Goal: Task Accomplishment & Management: Use online tool/utility

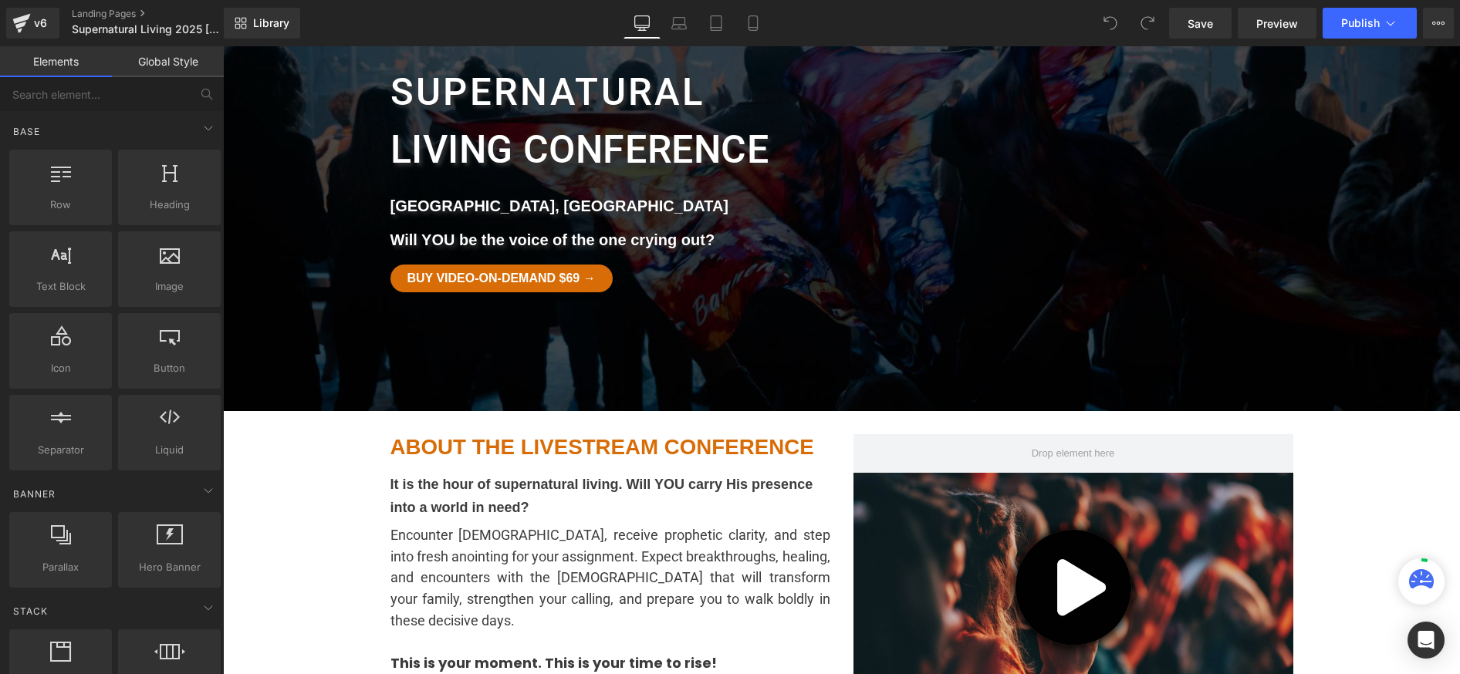
scroll to position [121, 0]
click at [564, 288] on div "Buy Video-on-Demand $69 → Button" at bounding box center [610, 279] width 440 height 28
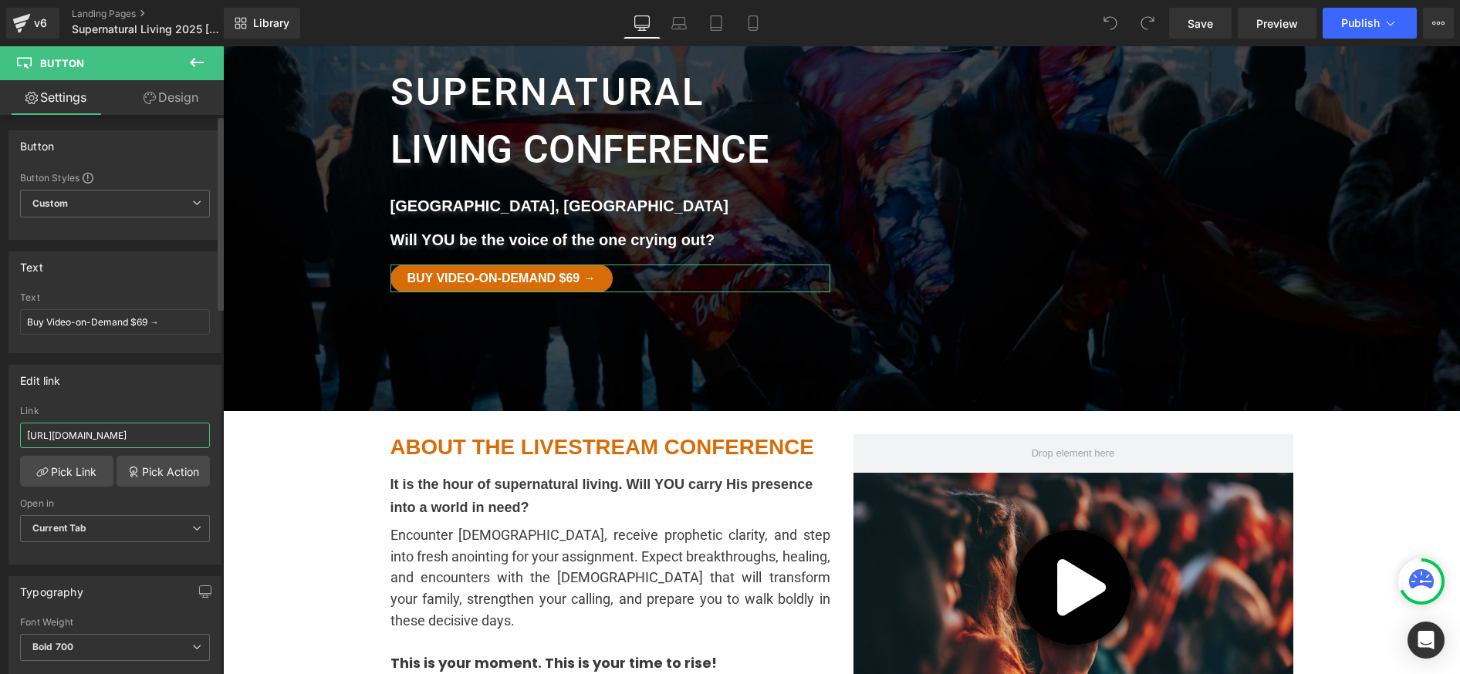
click at [127, 433] on input "https://my.faithandflame.plus/checkout/supernatural-living-conference-2025-harr…" at bounding box center [115, 435] width 190 height 25
click at [123, 538] on span "Current Tab" at bounding box center [115, 528] width 190 height 27
drag, startPoint x: 123, startPoint y: 538, endPoint x: 151, endPoint y: 515, distance: 36.2
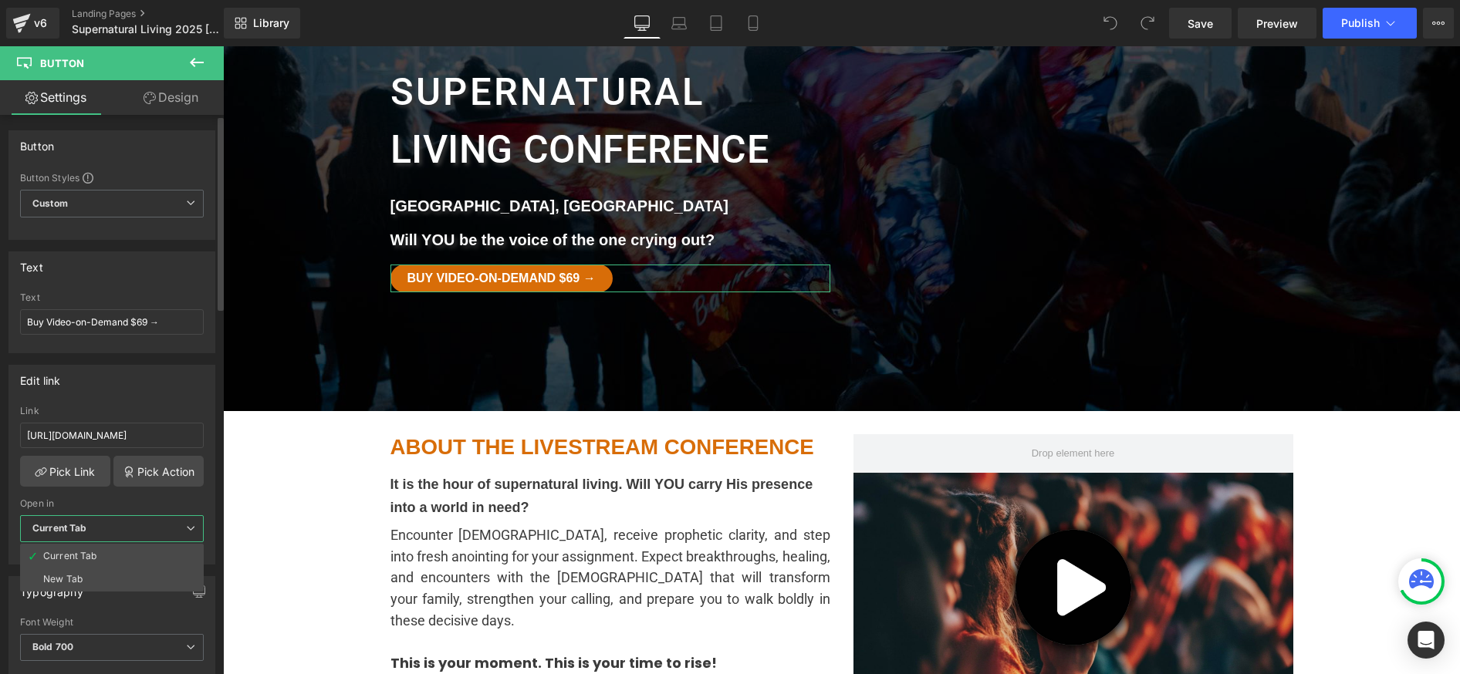
click at [123, 538] on span "Current Tab" at bounding box center [112, 528] width 184 height 27
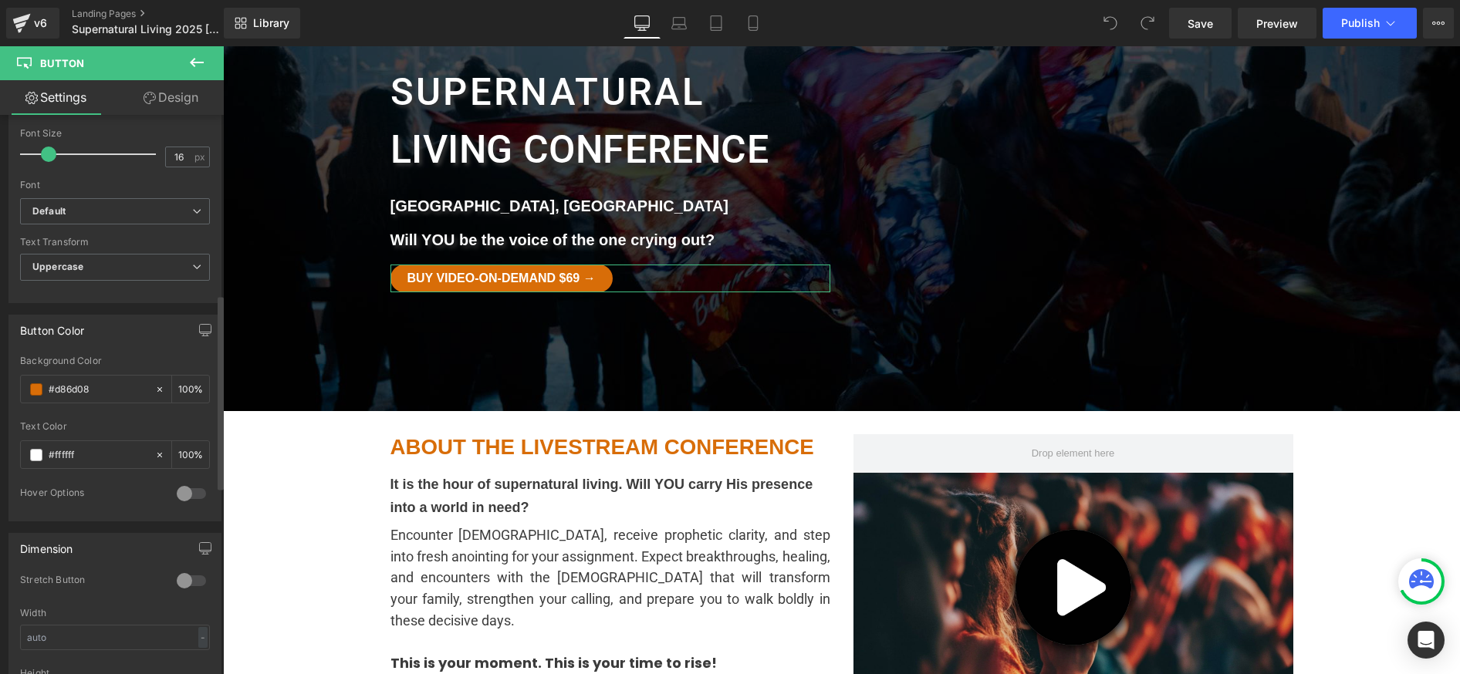
scroll to position [0, 0]
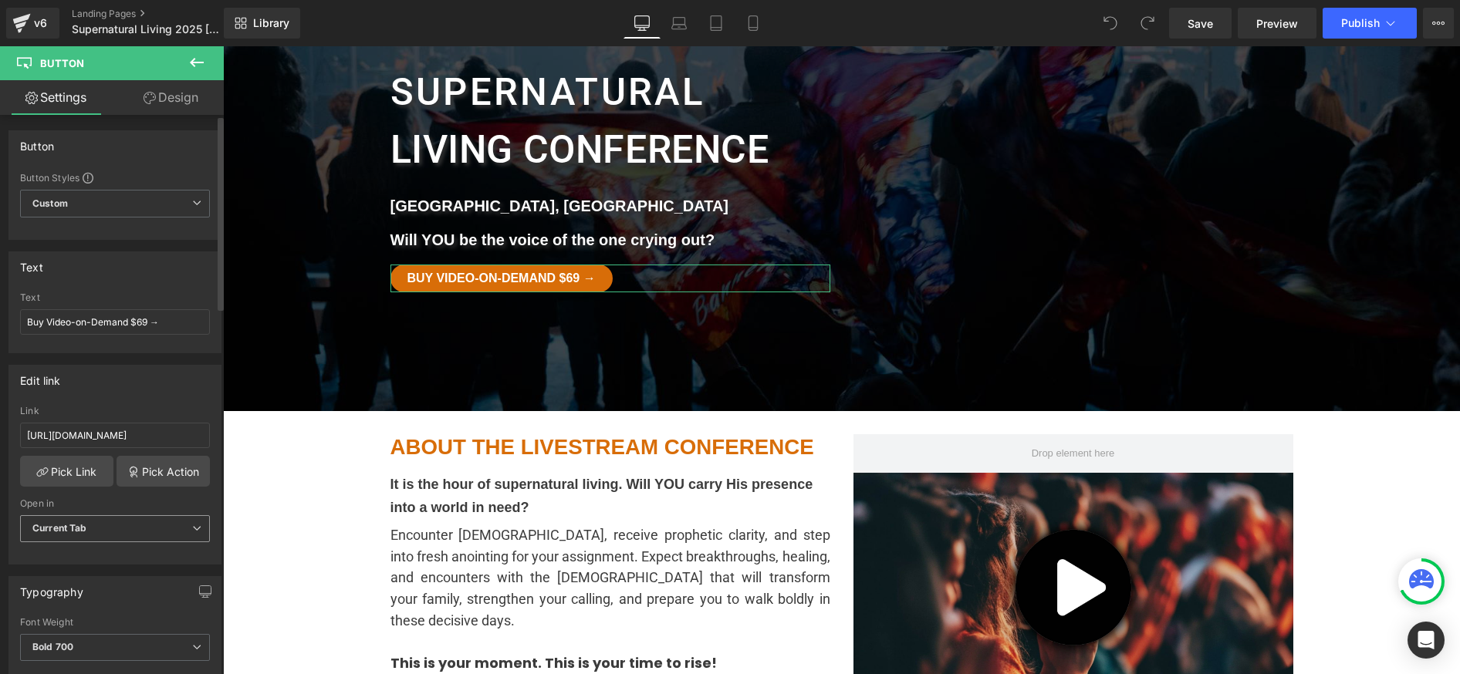
click at [87, 536] on span "Current Tab" at bounding box center [115, 528] width 190 height 27
click at [88, 580] on li "New Tab" at bounding box center [112, 579] width 184 height 23
click at [1208, 20] on span "Save" at bounding box center [1200, 23] width 25 height 16
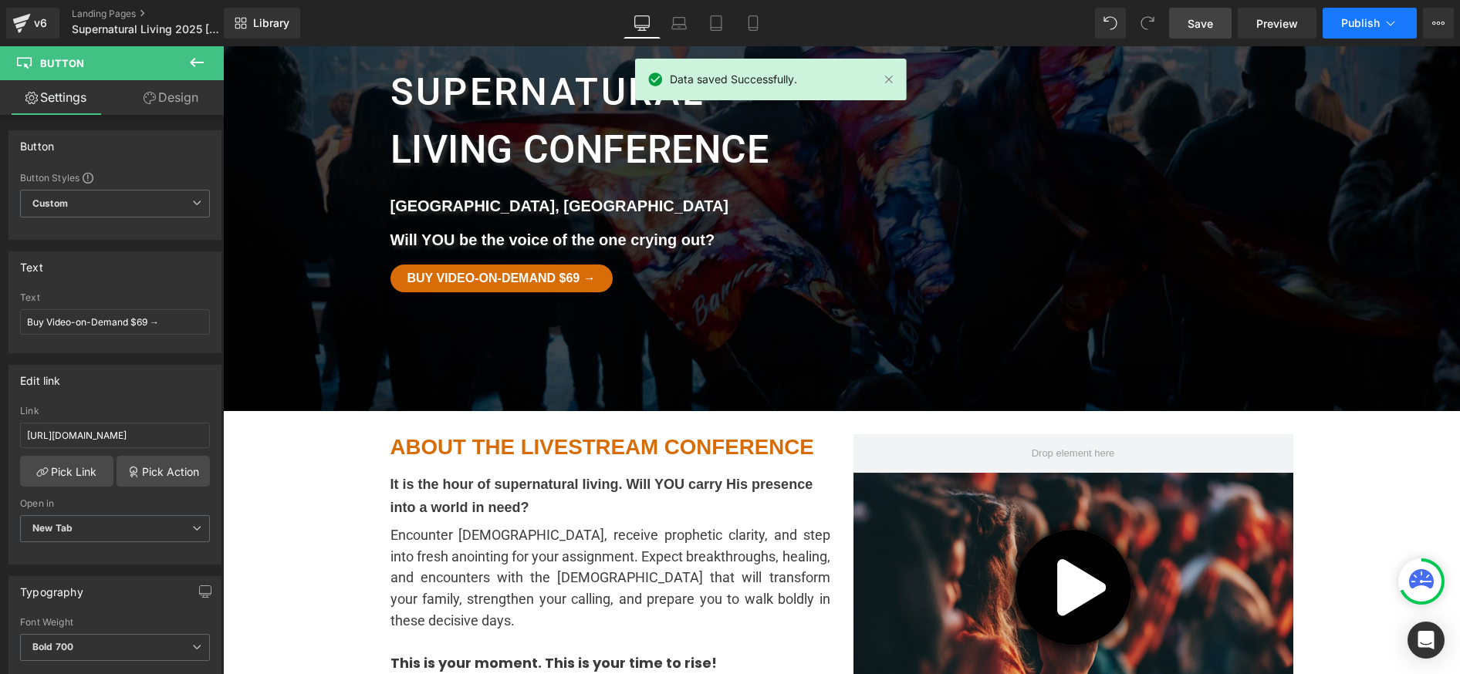
click at [1353, 17] on span "Publish" at bounding box center [1360, 23] width 39 height 12
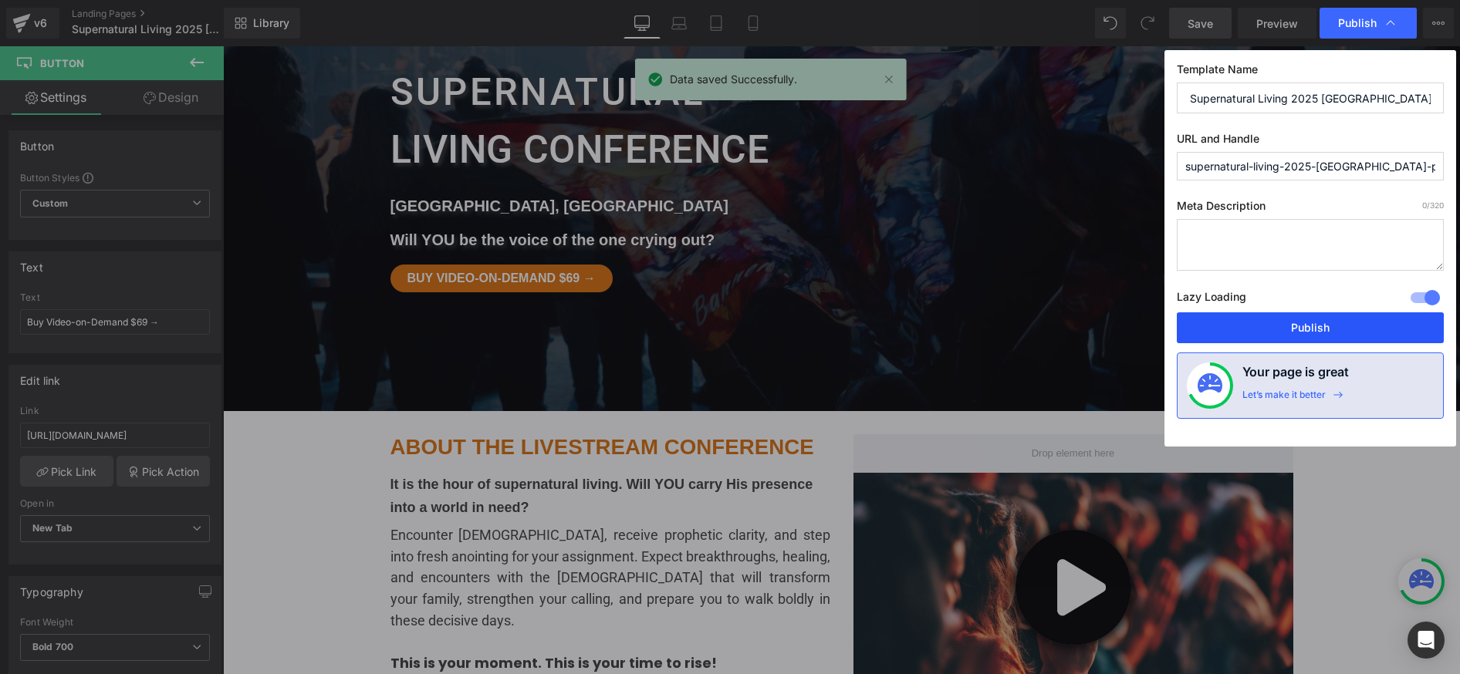
click at [1320, 325] on button "Publish" at bounding box center [1310, 328] width 267 height 31
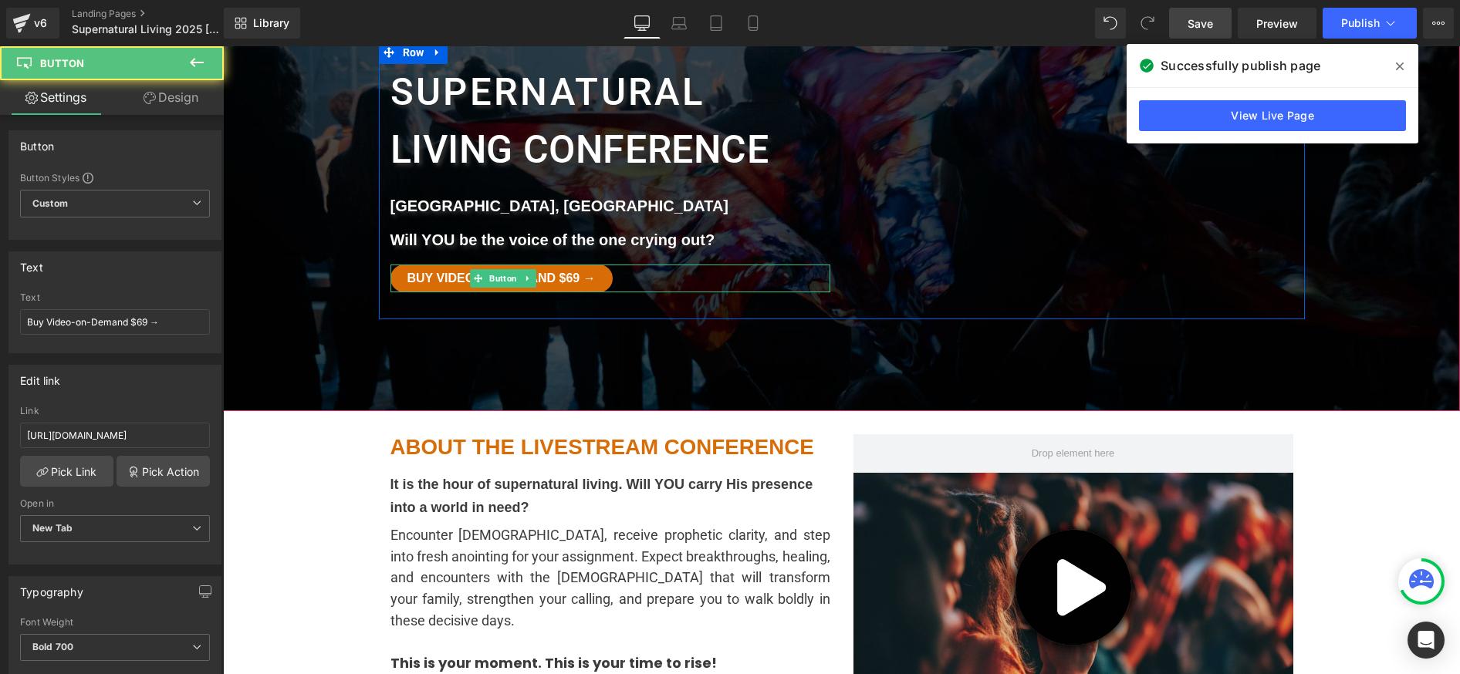
click at [680, 281] on div "Buy Video-on-Demand $69 →" at bounding box center [610, 279] width 440 height 28
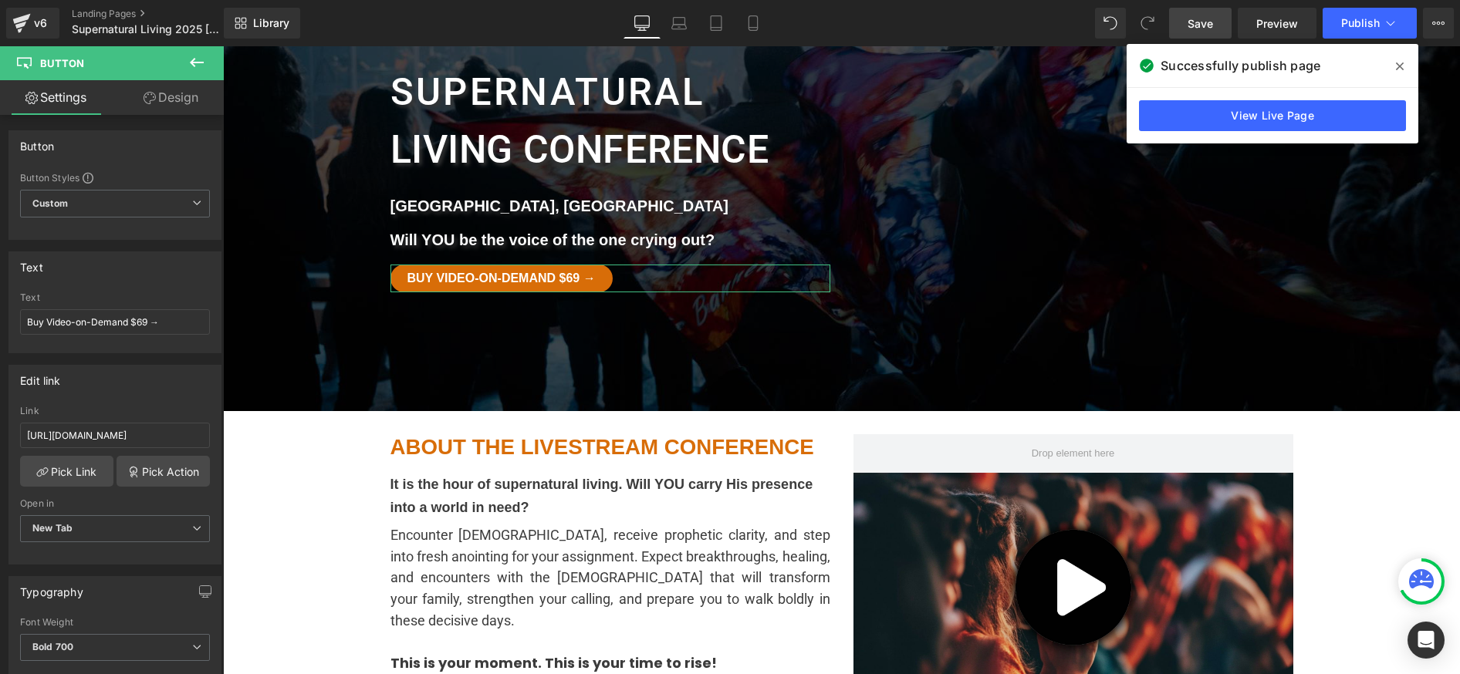
click at [169, 94] on link "Design" at bounding box center [171, 97] width 112 height 35
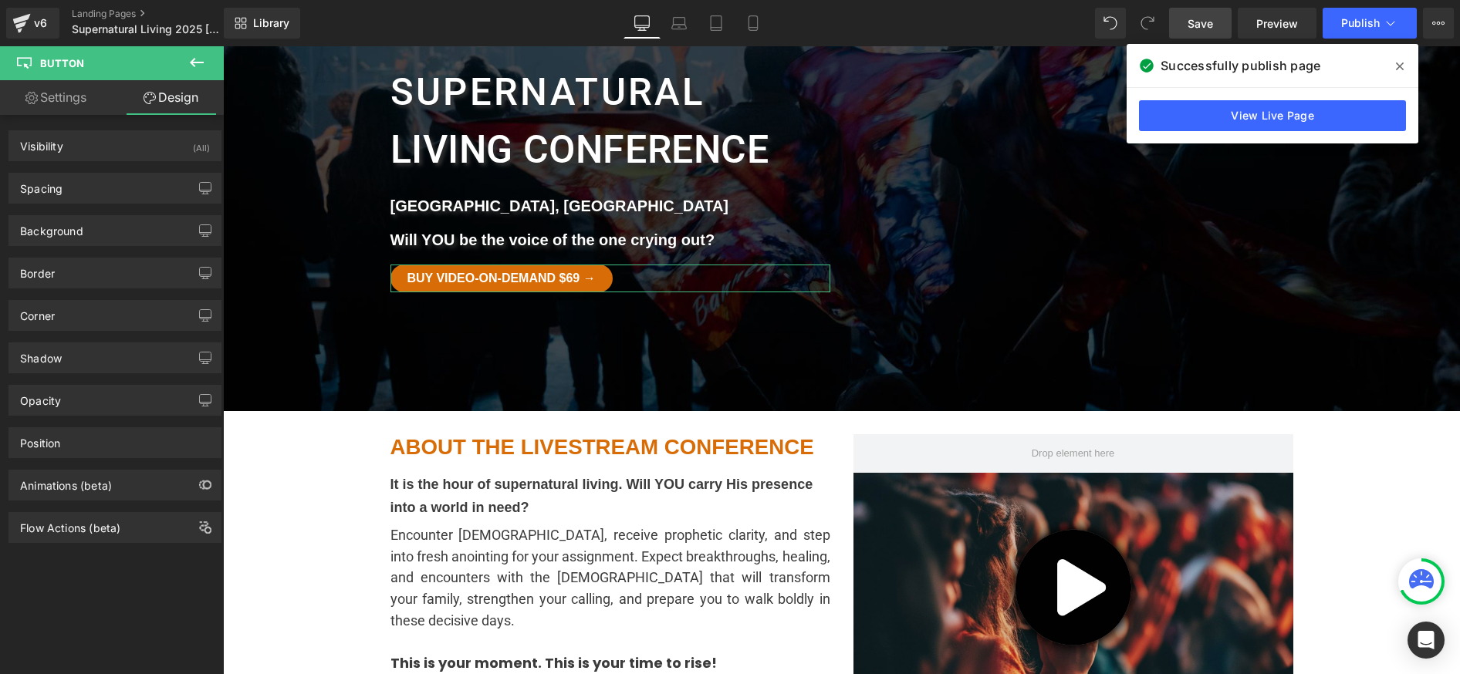
click at [124, 97] on link "Design" at bounding box center [171, 97] width 112 height 35
click at [106, 99] on link "Settings" at bounding box center [56, 97] width 112 height 35
type input "100"
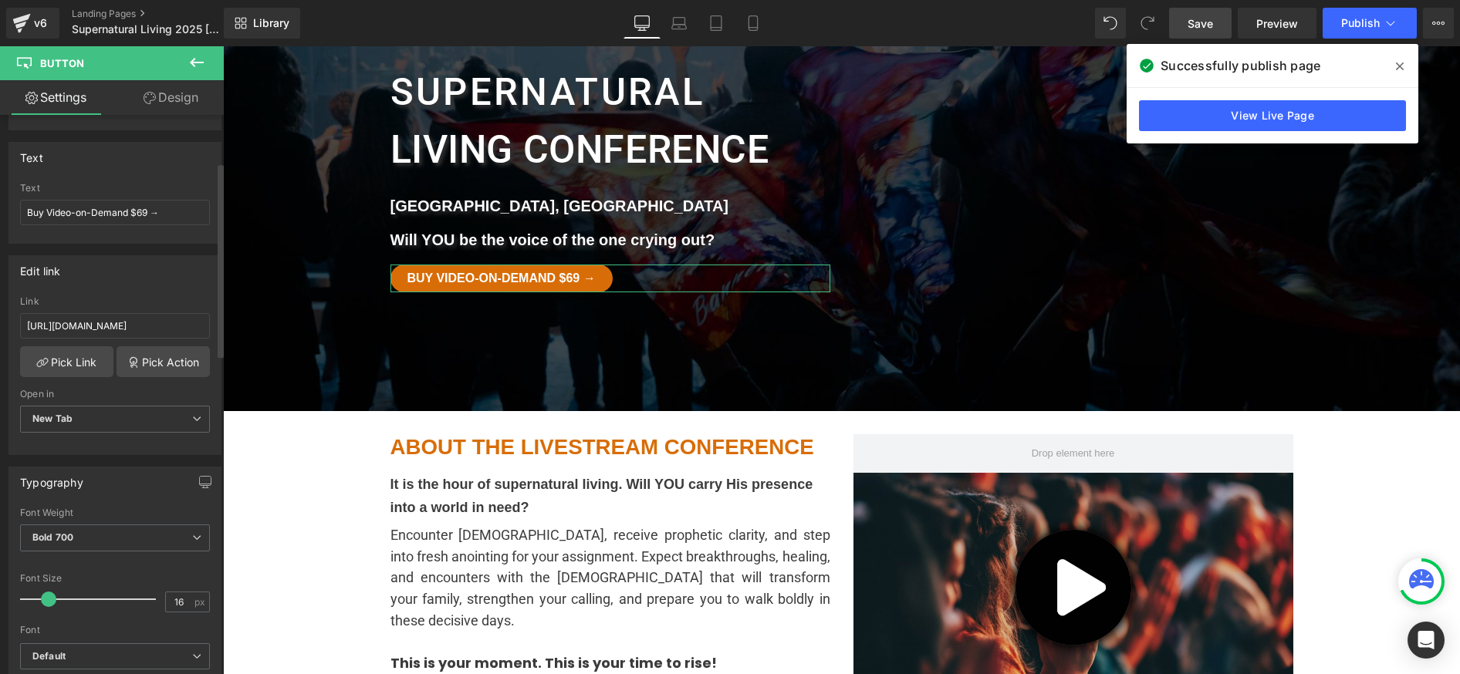
scroll to position [137, 0]
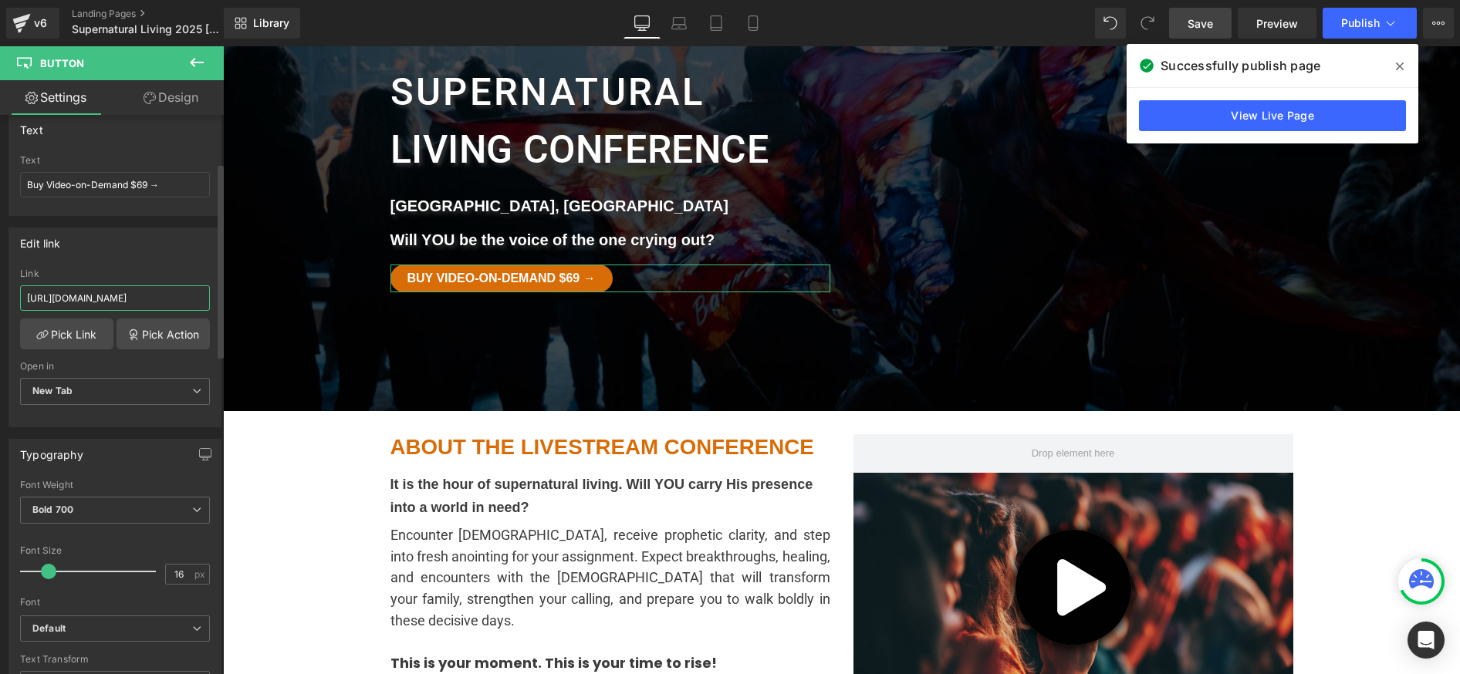
click at [116, 296] on input "https://my.faithandflame.plus/checkout/supernatural-living-conference-2025-harr…" at bounding box center [115, 298] width 190 height 25
click at [81, 323] on link "Pick Link" at bounding box center [66, 334] width 93 height 31
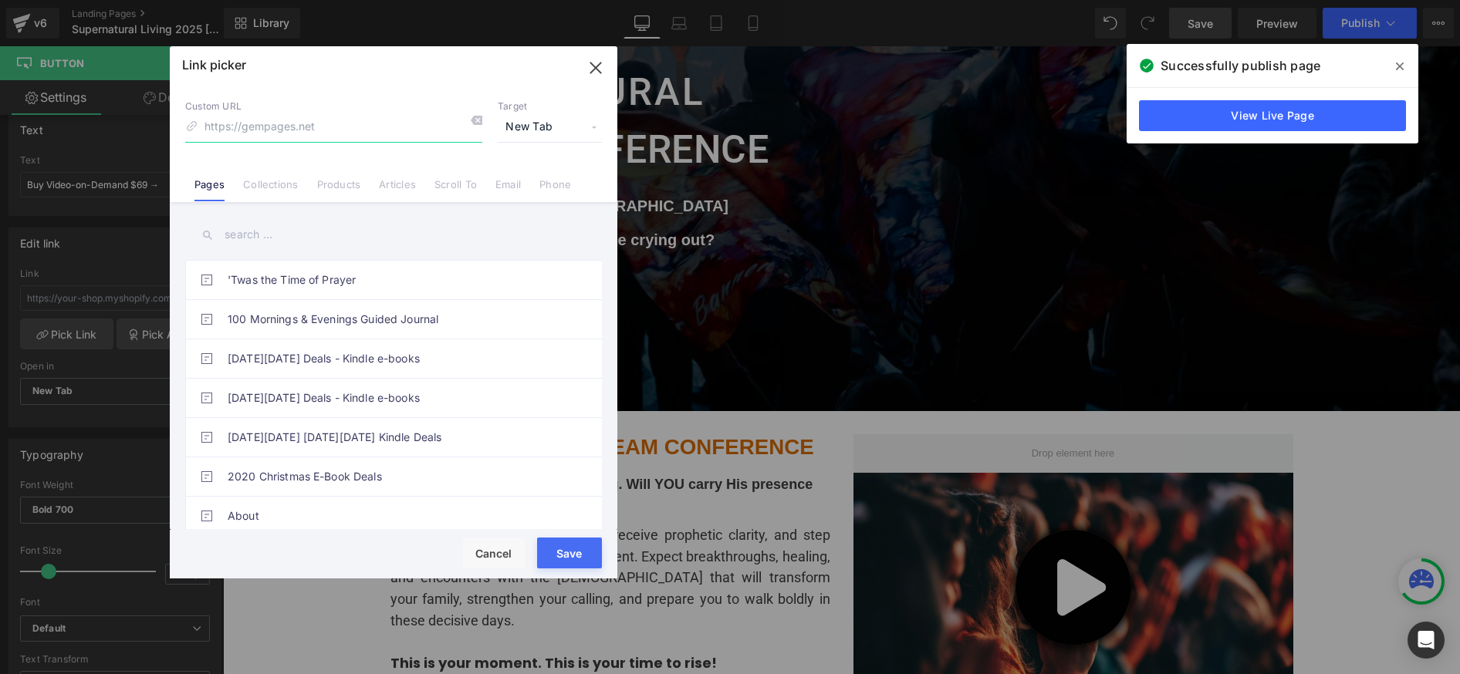
click at [302, 127] on input at bounding box center [333, 127] width 297 height 29
click at [343, 127] on input at bounding box center [333, 127] width 297 height 29
paste input "https://my.faithandflame.plus/checkout/supernatural-living-conference-2025-harr…"
type input "https://my.faithandflame.plus/checkout/supernatural-living-conference-2025-harr…"
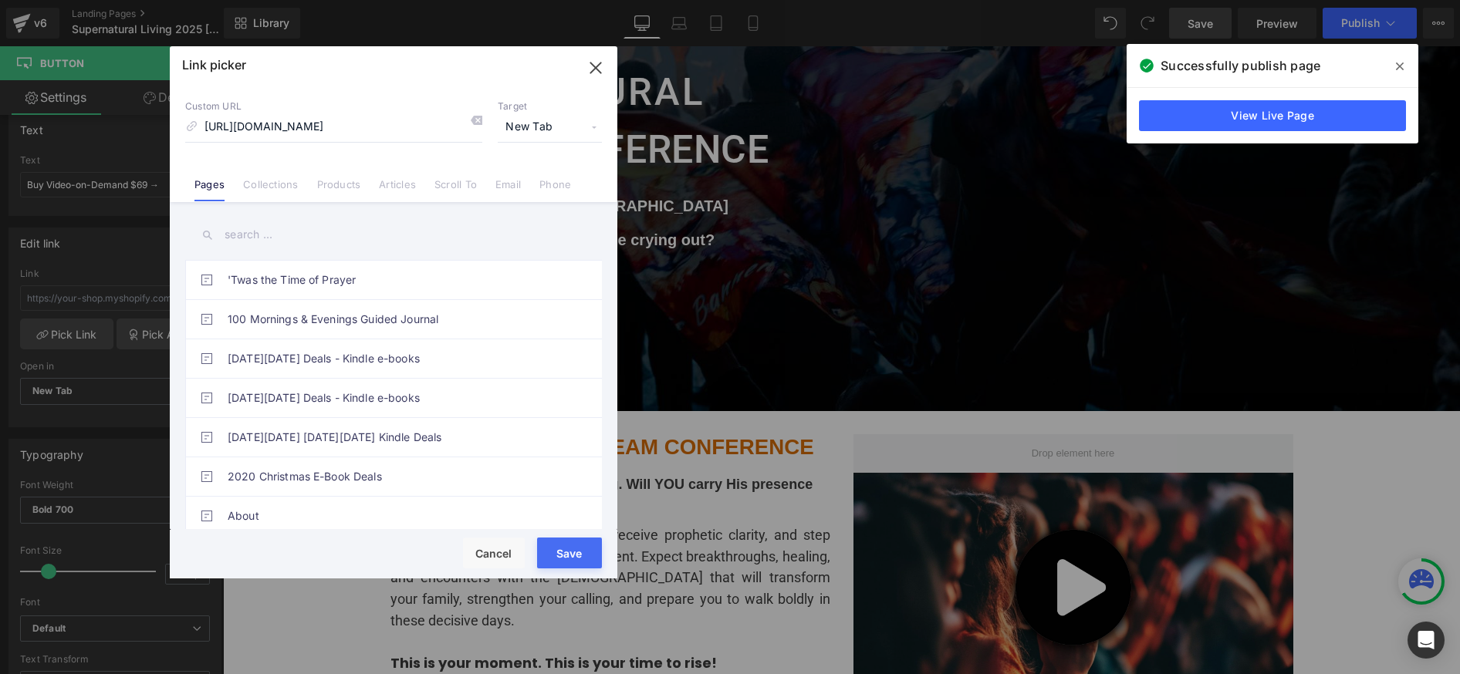
scroll to position [0, 0]
click at [581, 553] on button "Save" at bounding box center [569, 553] width 65 height 31
type input "https://my.faithandflame.plus/checkout/supernatural-living-conference-2025-harr…"
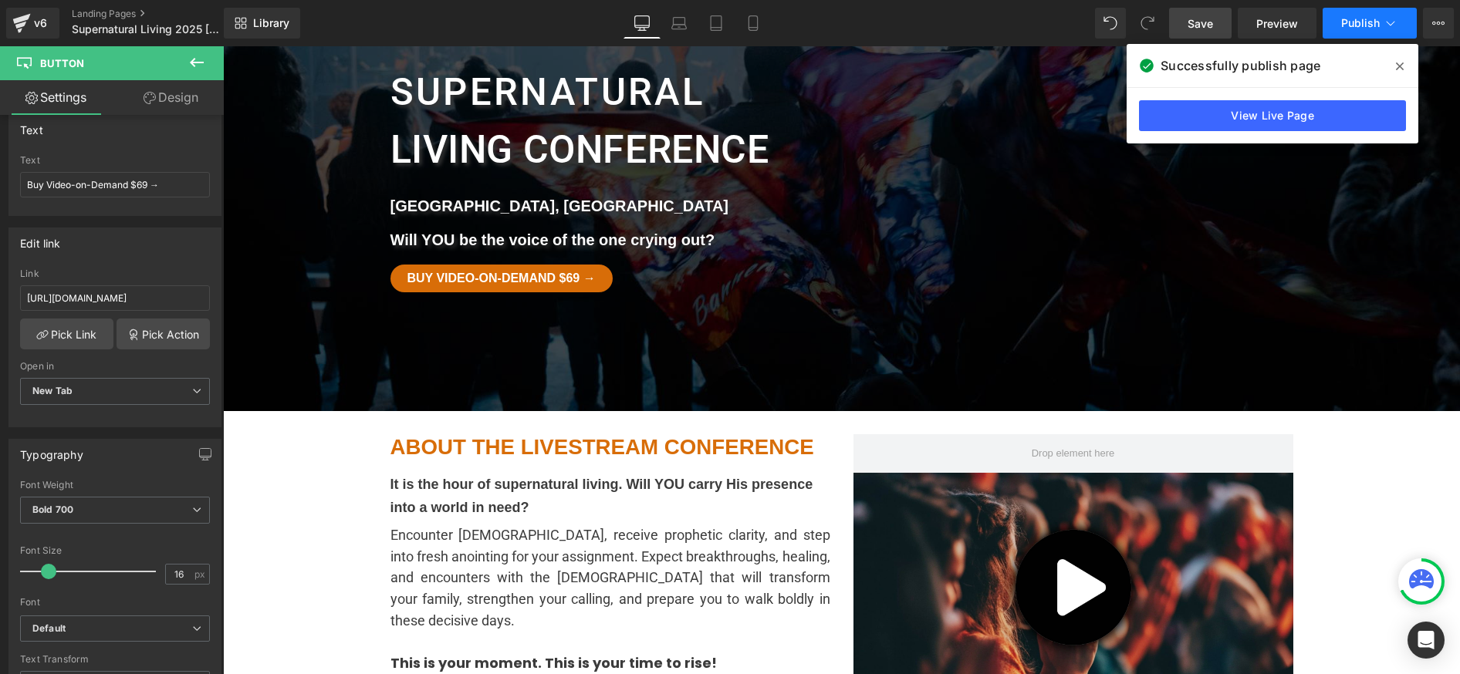
click at [1338, 23] on button "Publish" at bounding box center [1370, 23] width 94 height 31
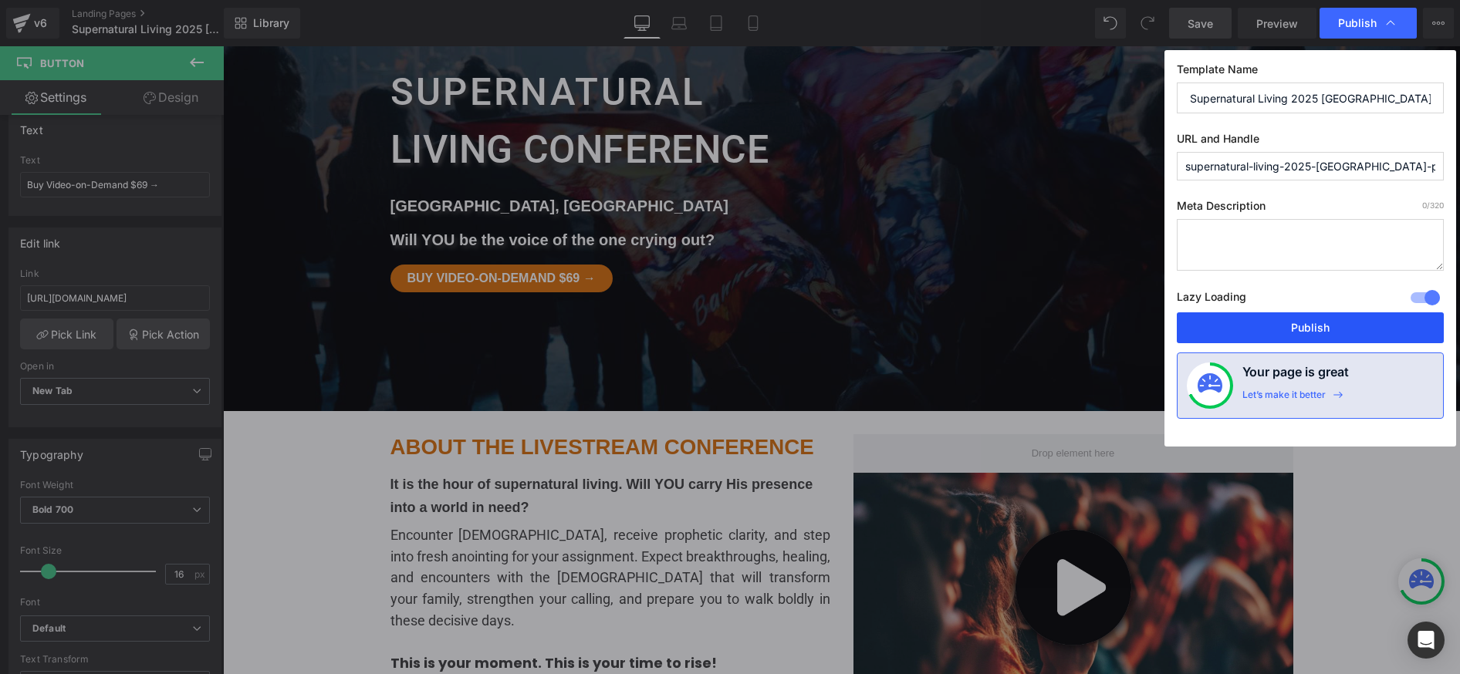
click at [1269, 328] on button "Publish" at bounding box center [1310, 328] width 267 height 31
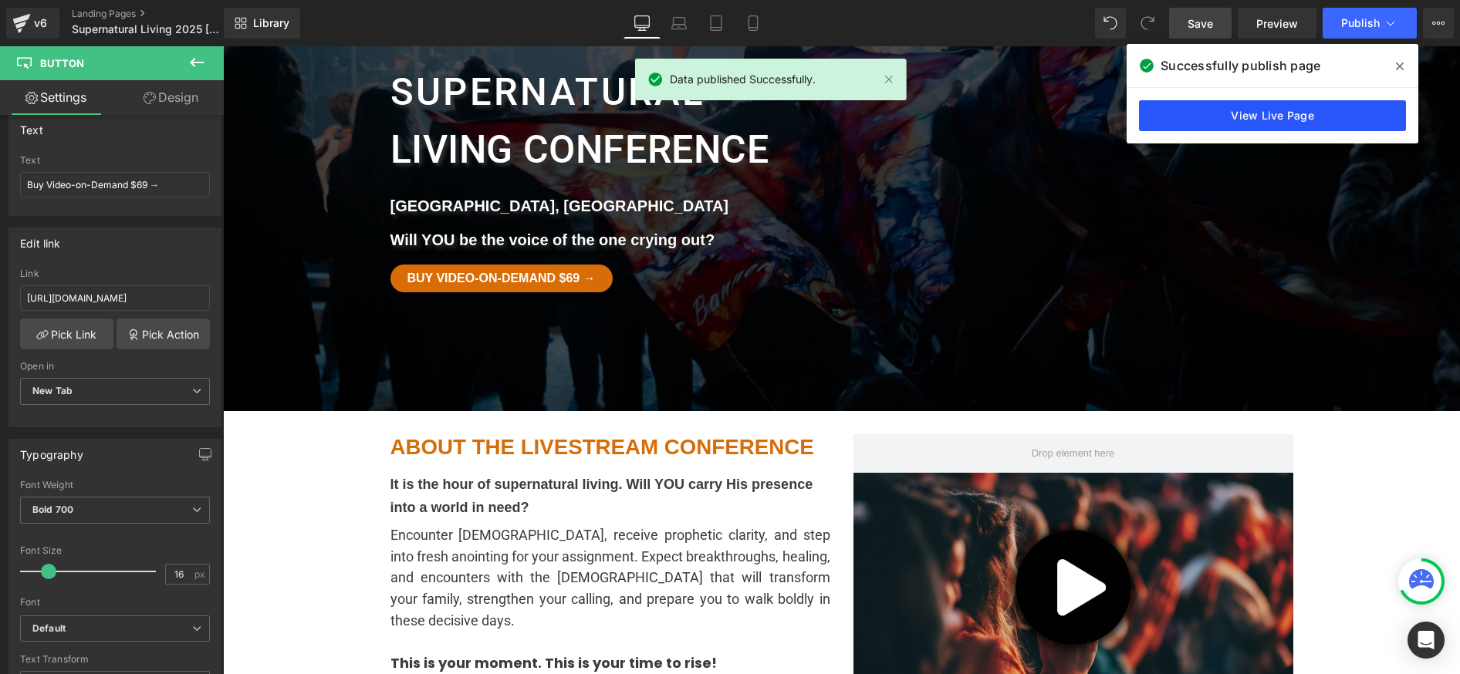
click at [1255, 123] on link "View Live Page" at bounding box center [1272, 115] width 267 height 31
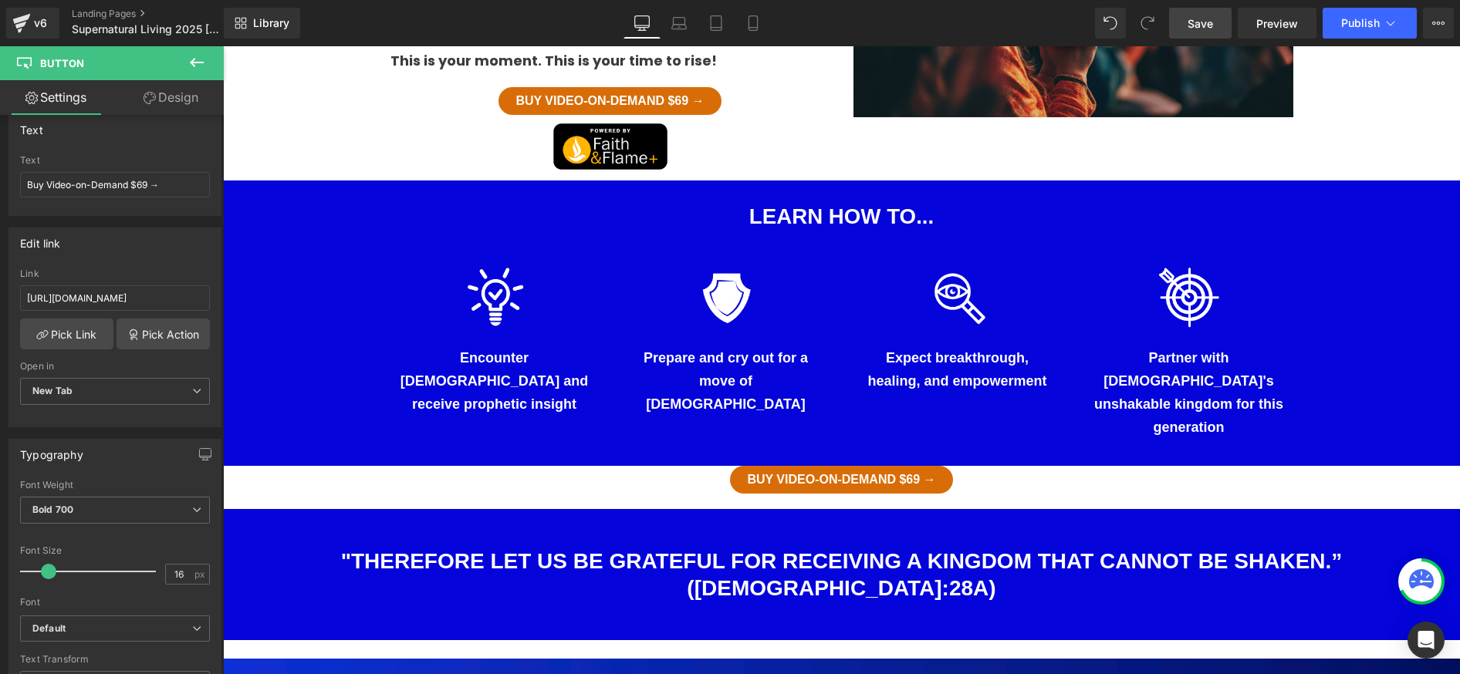
scroll to position [882, 0]
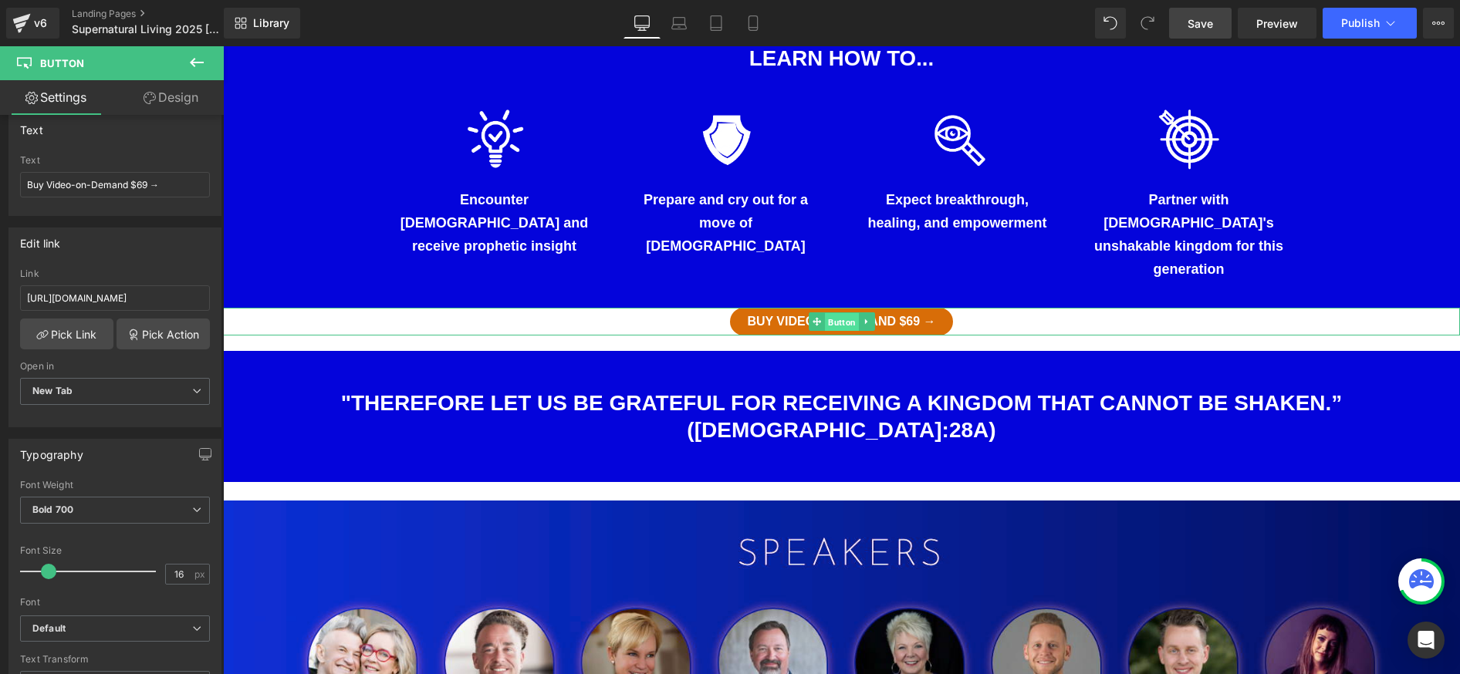
click at [826, 313] on span "Button" at bounding box center [842, 322] width 34 height 19
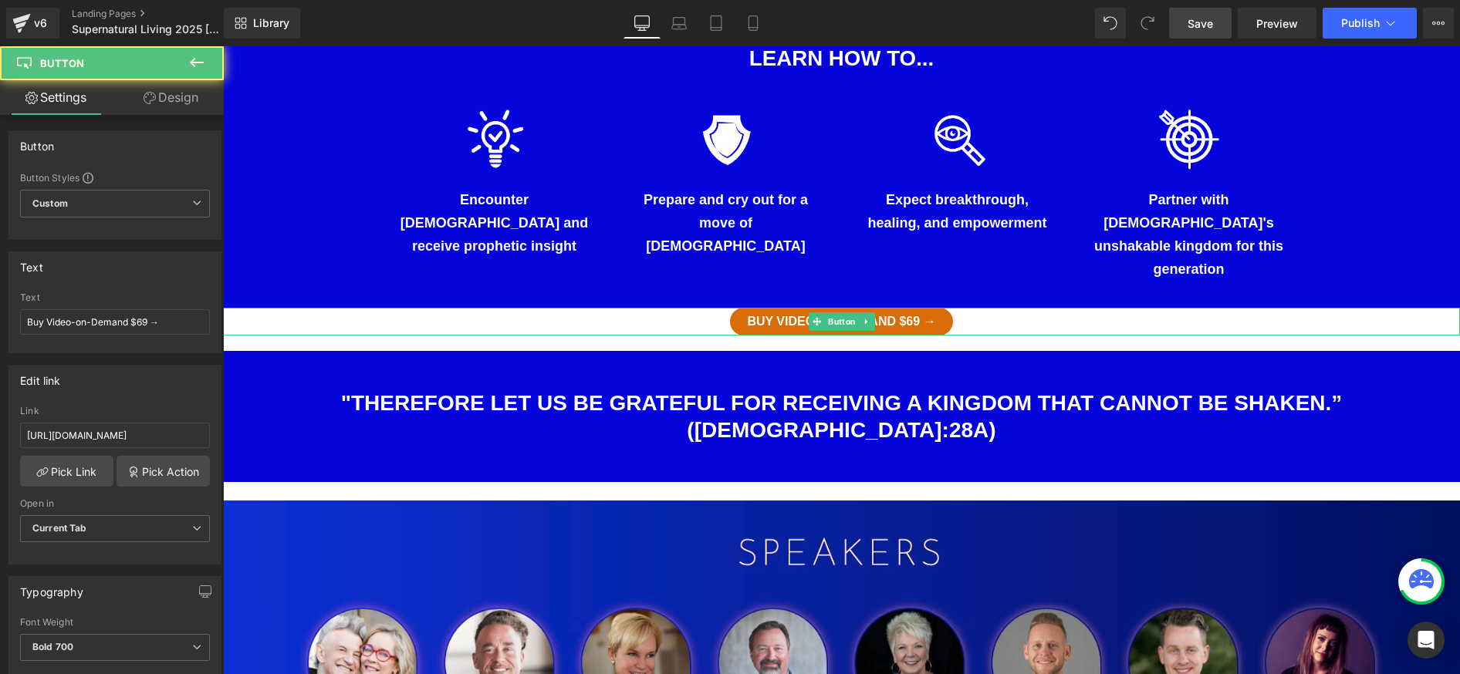
click at [927, 316] on span "Buy Video-on-Demand $69 →" at bounding box center [841, 322] width 188 height 12
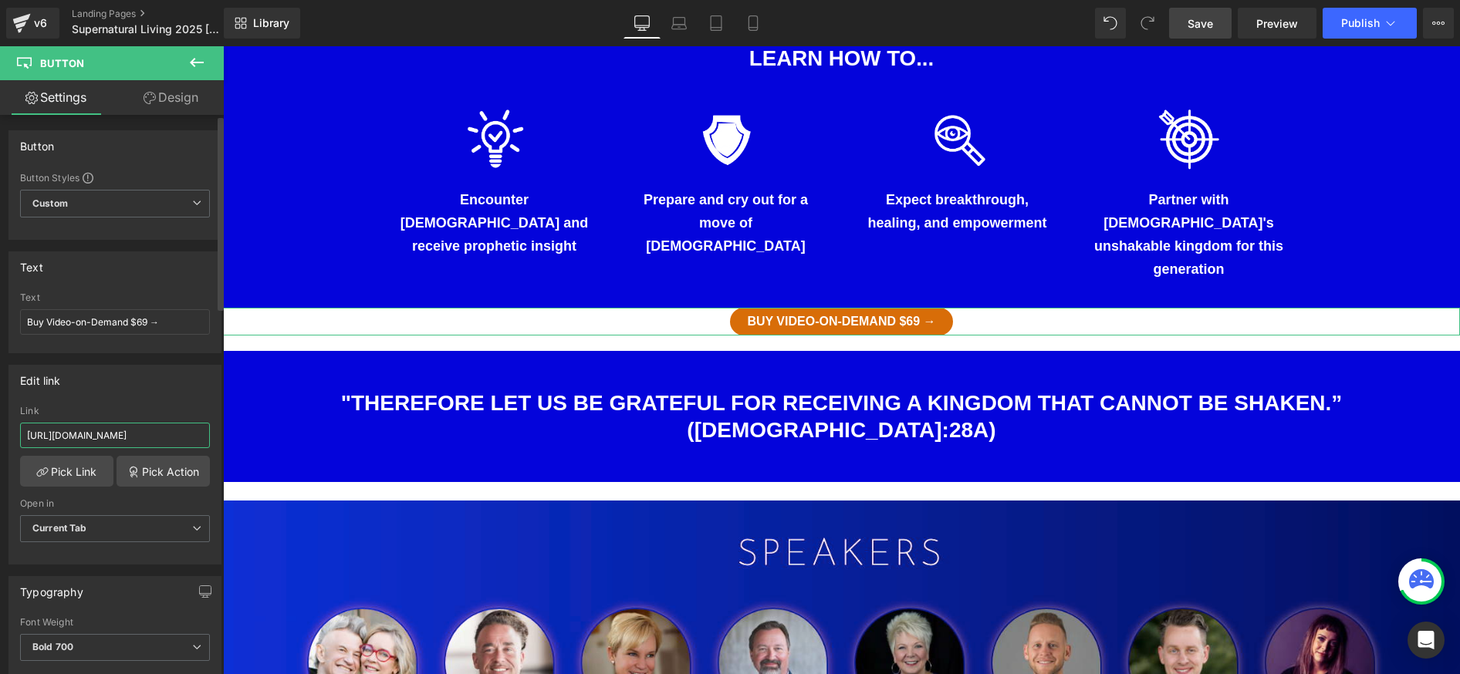
click at [100, 436] on input "https://my.faithandflame.plus/checkout/supernatural-living-conference-2025-harr…" at bounding box center [115, 435] width 190 height 25
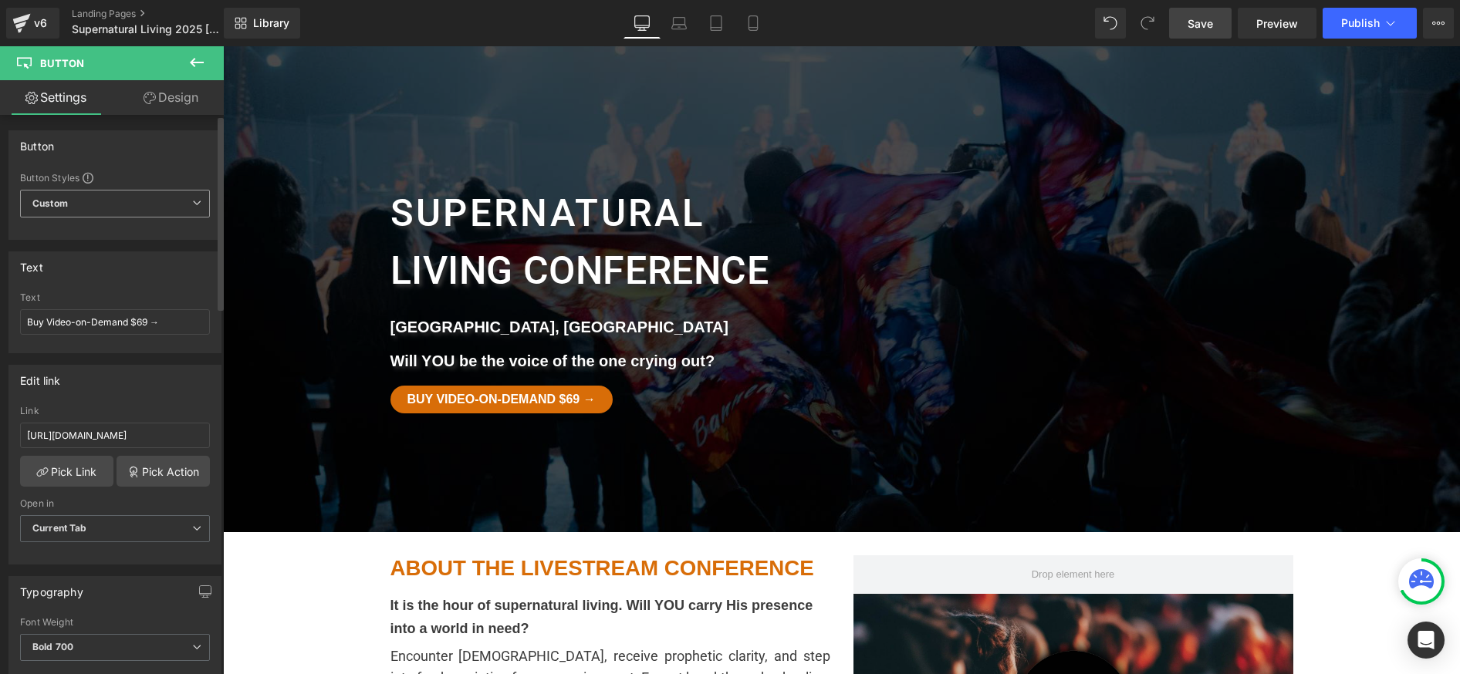
click at [136, 218] on div "Custom Setup Global Style Custom Setup Global Style" at bounding box center [115, 207] width 190 height 35
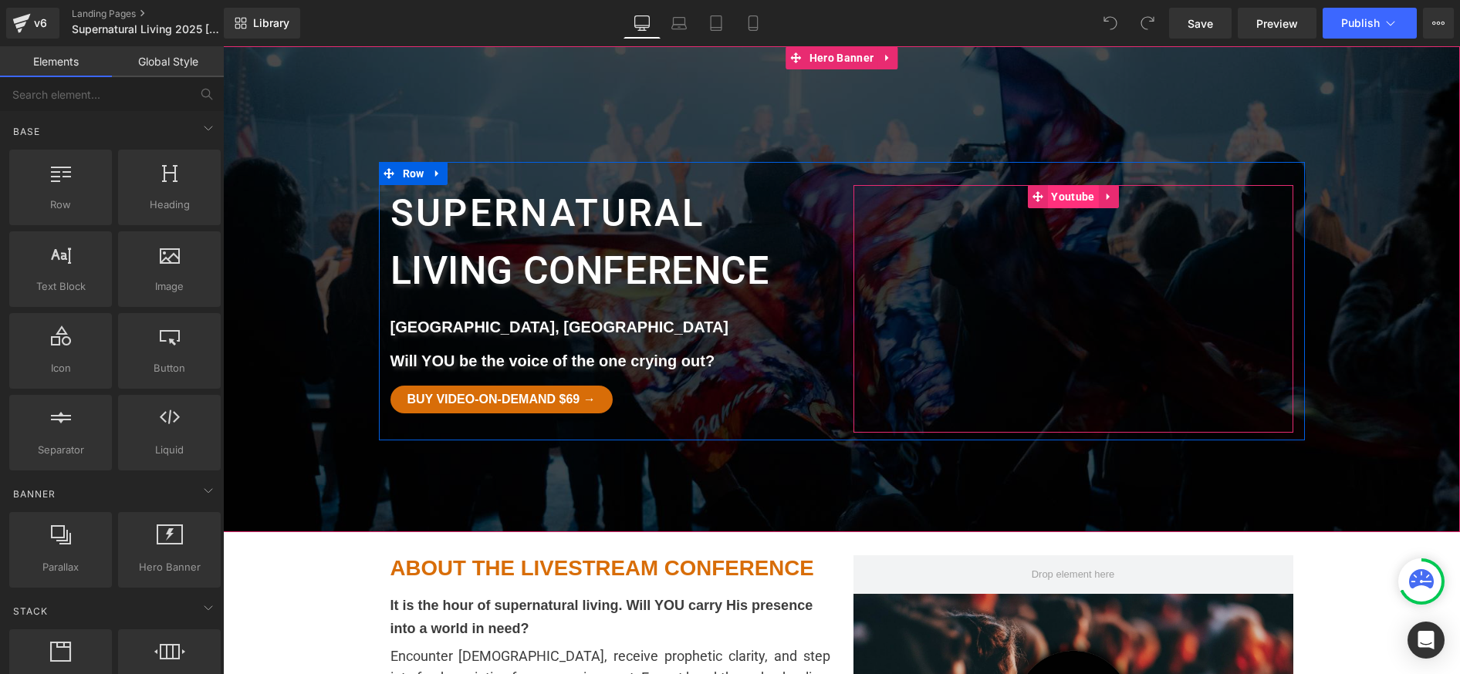
click at [1076, 196] on span "Youtube" at bounding box center [1072, 196] width 51 height 23
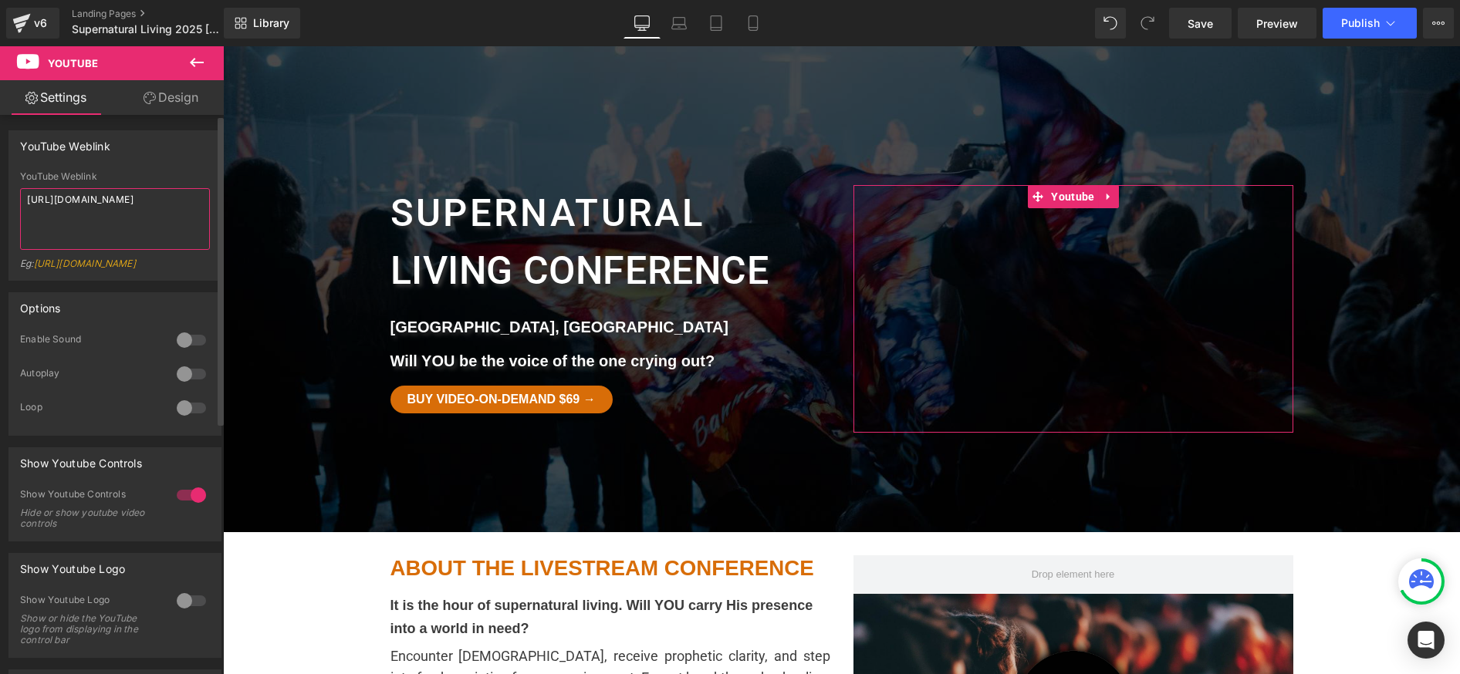
click at [113, 211] on textarea "https://youtu.be/fdrDPqN6p5U" at bounding box center [115, 219] width 190 height 62
click at [124, 199] on textarea "https://youtu.be/fdrDPqN6p5U" at bounding box center [115, 219] width 190 height 62
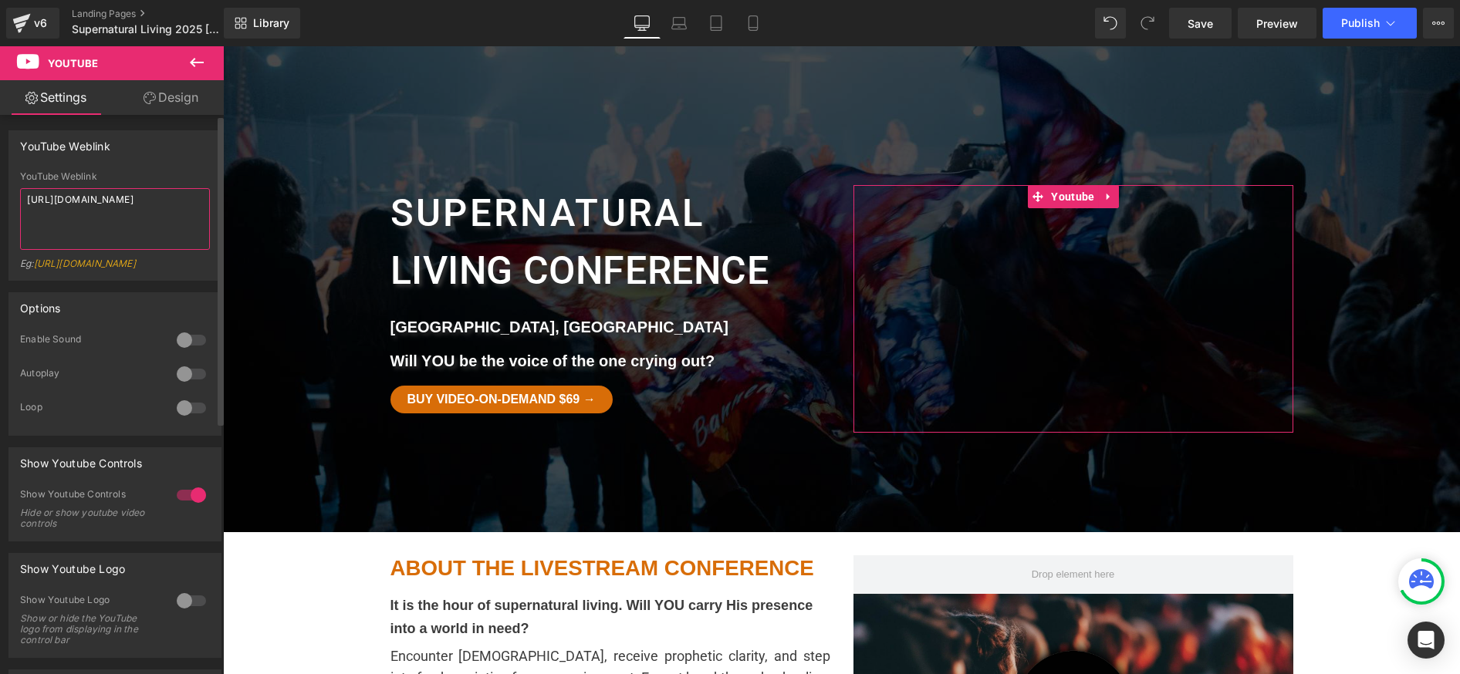
click at [124, 199] on textarea "https://youtu.be/fdrDPqN6p5U" at bounding box center [115, 219] width 190 height 62
paste textarea "www.youtube.com/watch?v="
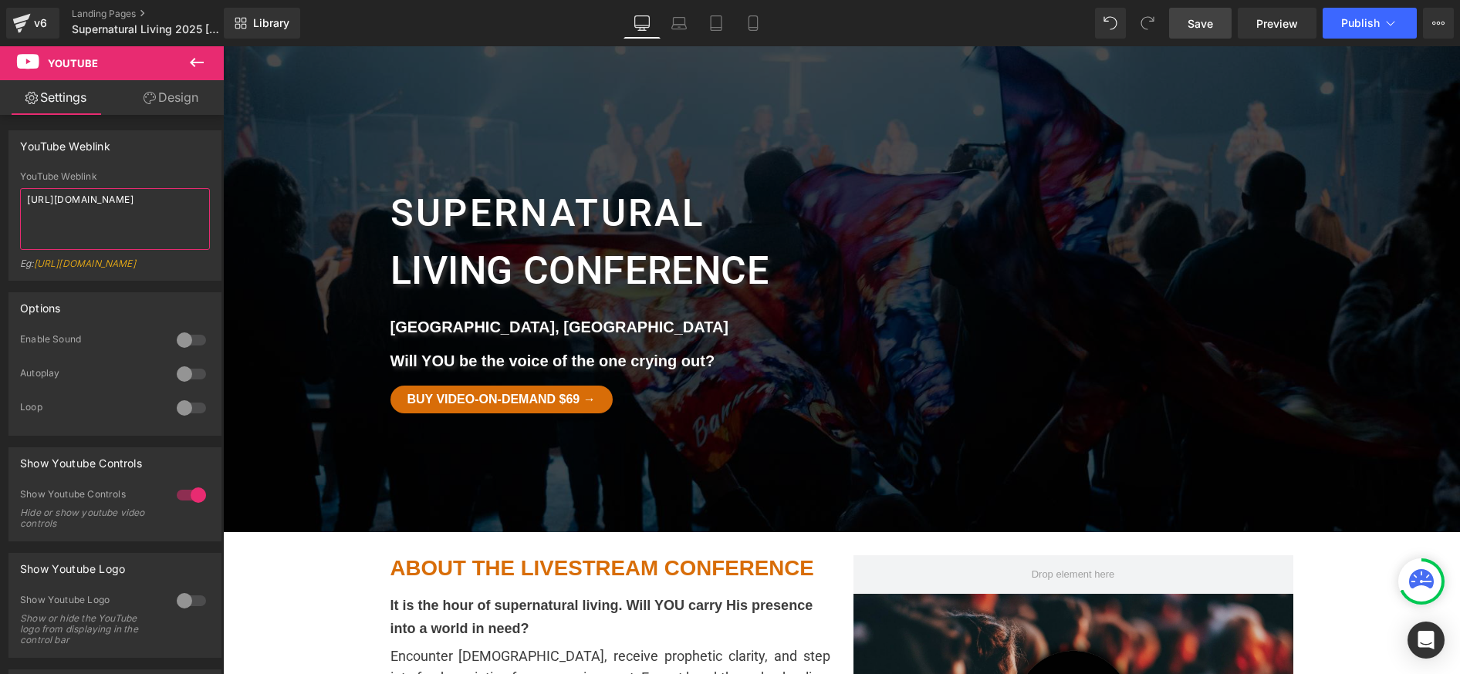
type textarea "https://www.youtube.com/watch?v=fdrDPqN6p5U"
click at [1192, 22] on span "Save" at bounding box center [1200, 23] width 25 height 16
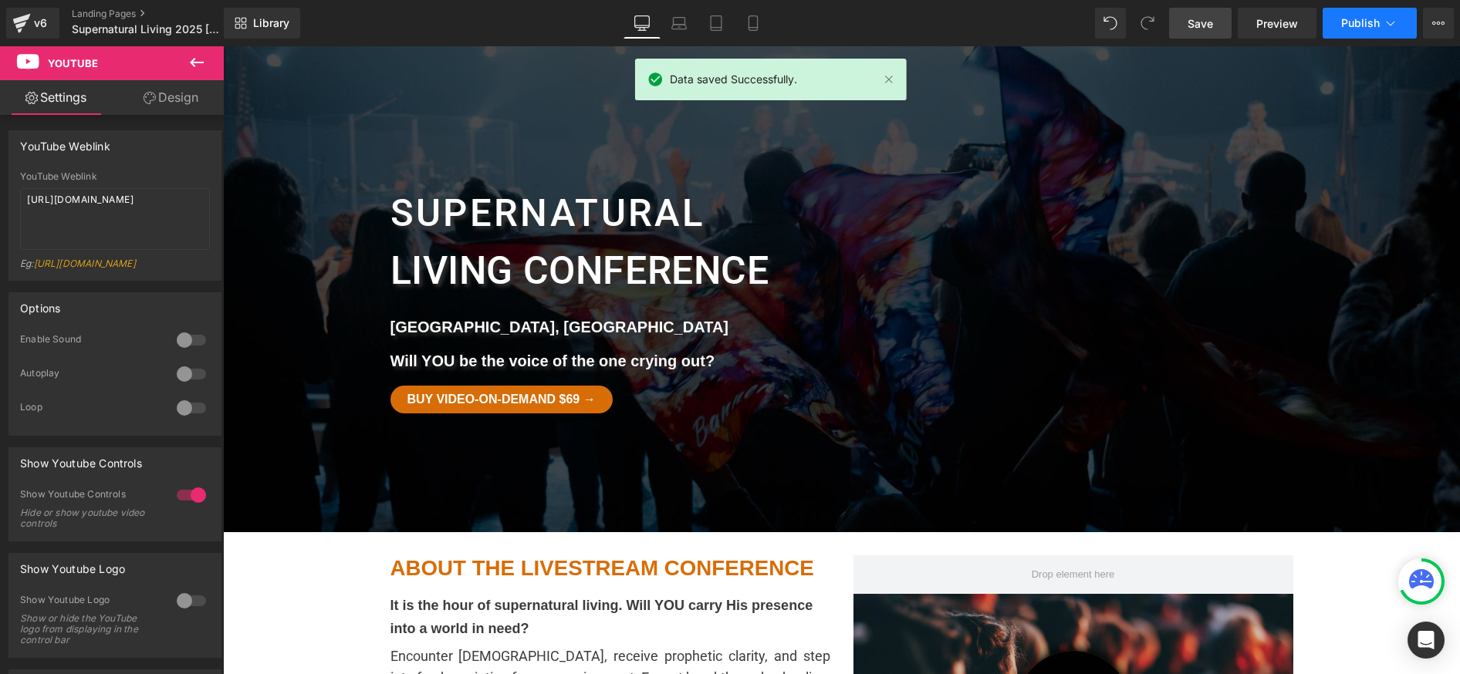
click at [1362, 19] on span "Publish" at bounding box center [1360, 23] width 39 height 12
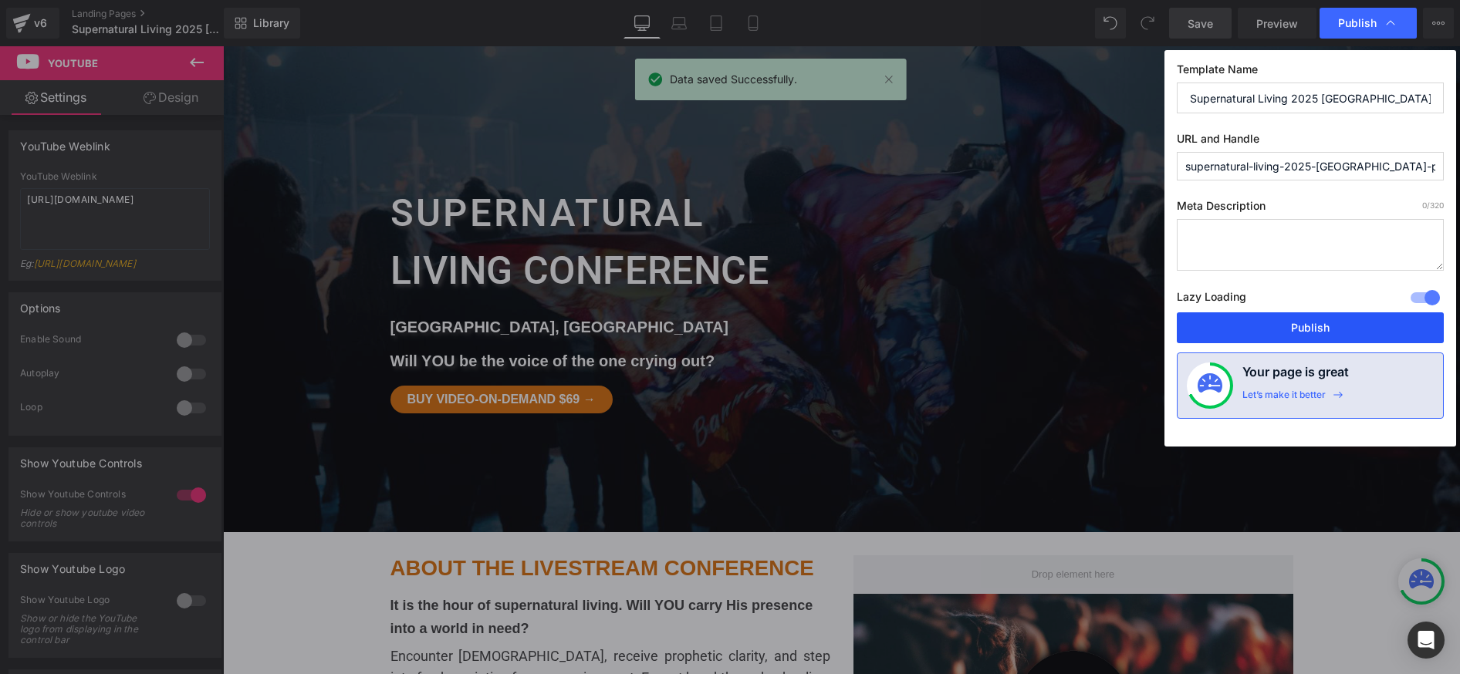
click at [1294, 319] on button "Publish" at bounding box center [1310, 328] width 267 height 31
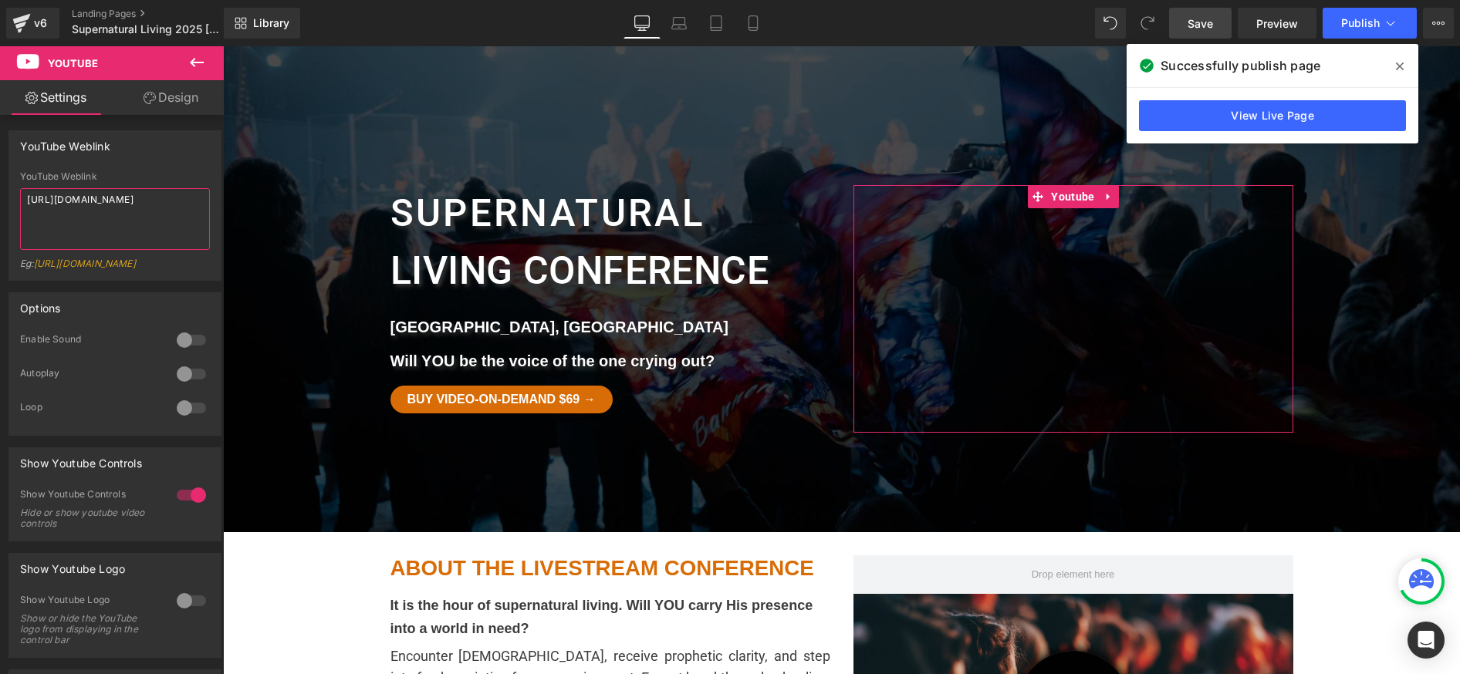
drag, startPoint x: 132, startPoint y: 215, endPoint x: -6, endPoint y: 178, distance: 142.8
click at [0, 178] on html "Youtube You are previewing how the will restyle your page. You can not edit Ele…" at bounding box center [730, 337] width 1460 height 674
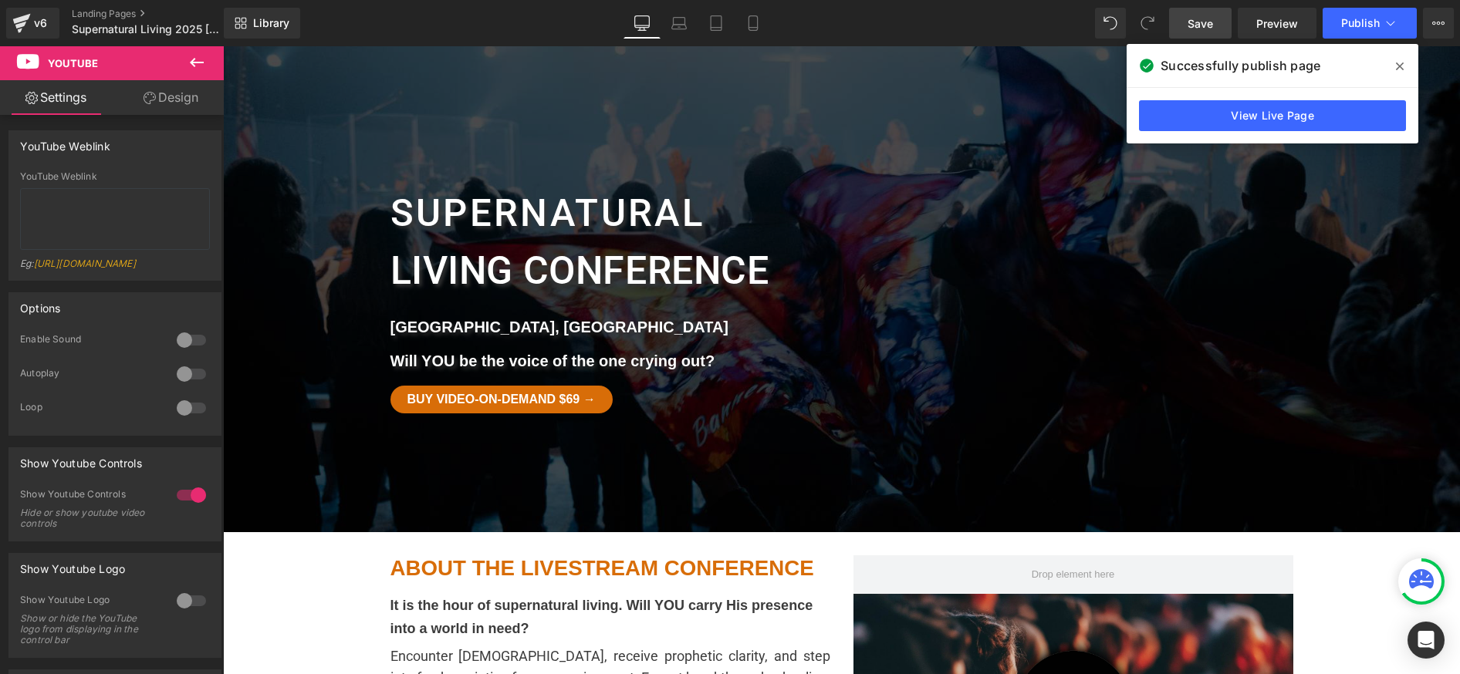
click at [735, 130] on div at bounding box center [841, 289] width 1237 height 486
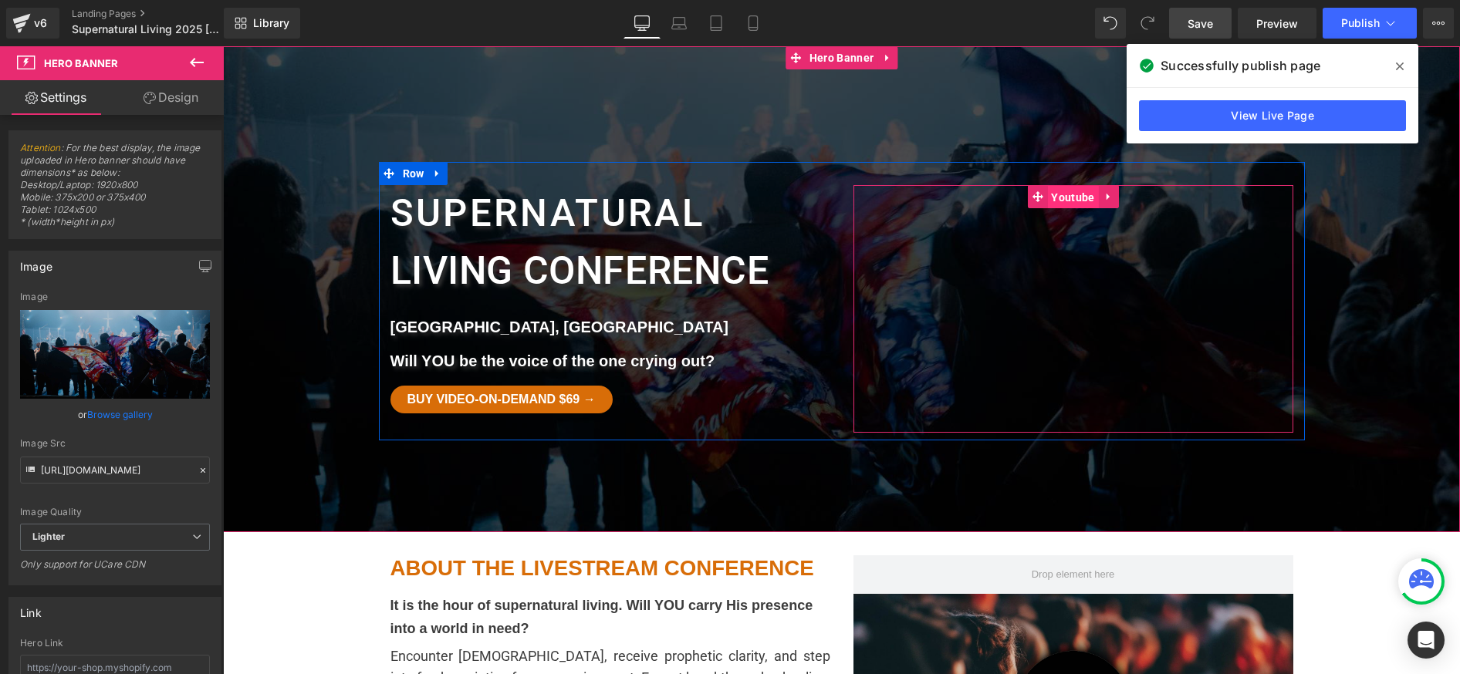
click at [1070, 198] on span "Youtube" at bounding box center [1072, 197] width 51 height 23
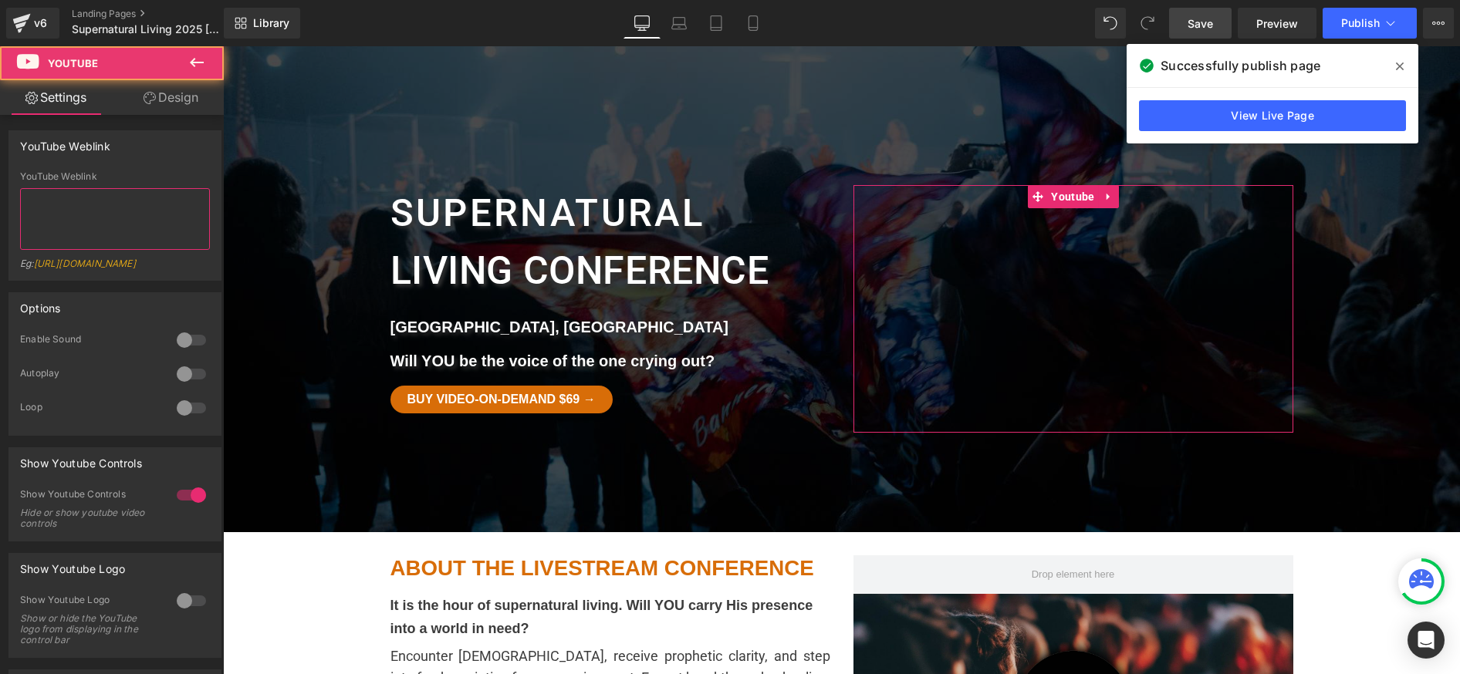
click at [55, 216] on textarea at bounding box center [115, 219] width 190 height 62
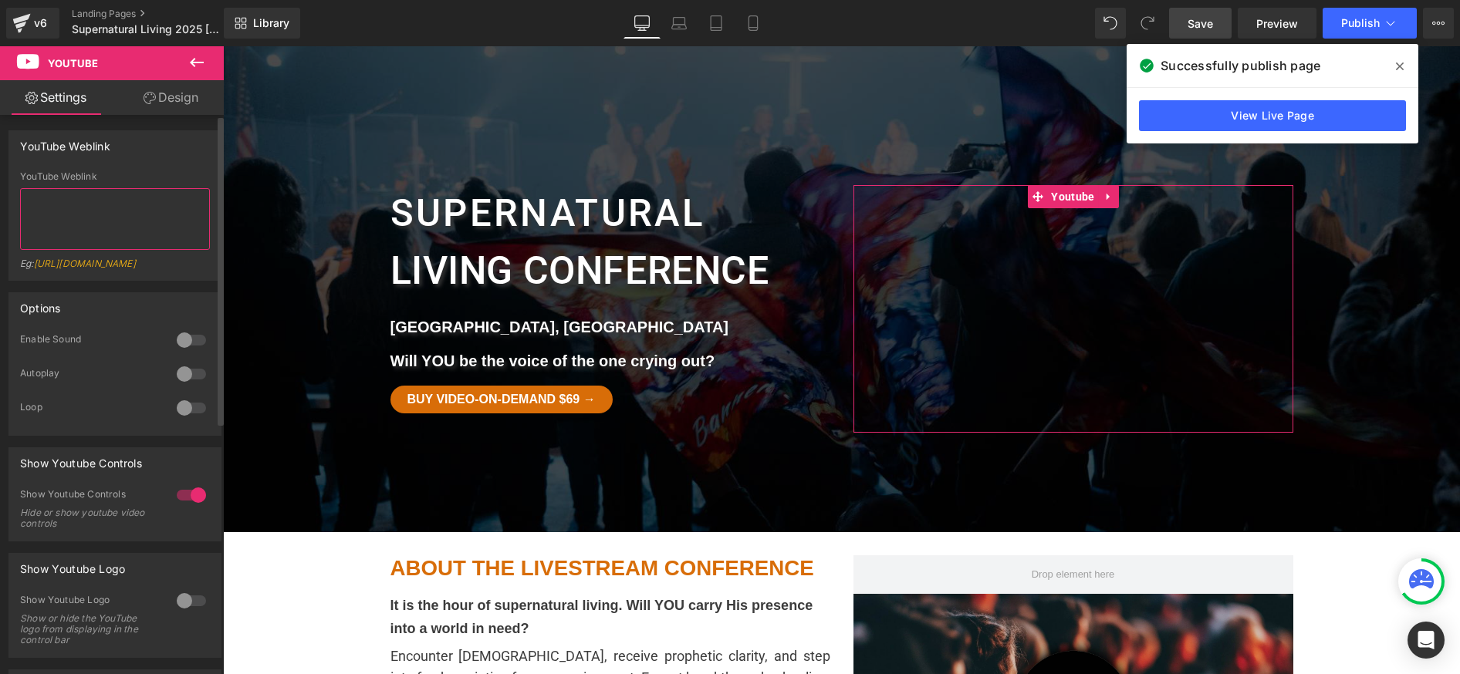
paste textarea "https://www.youtube.com/watch?v=fdrDPqN6p5U"
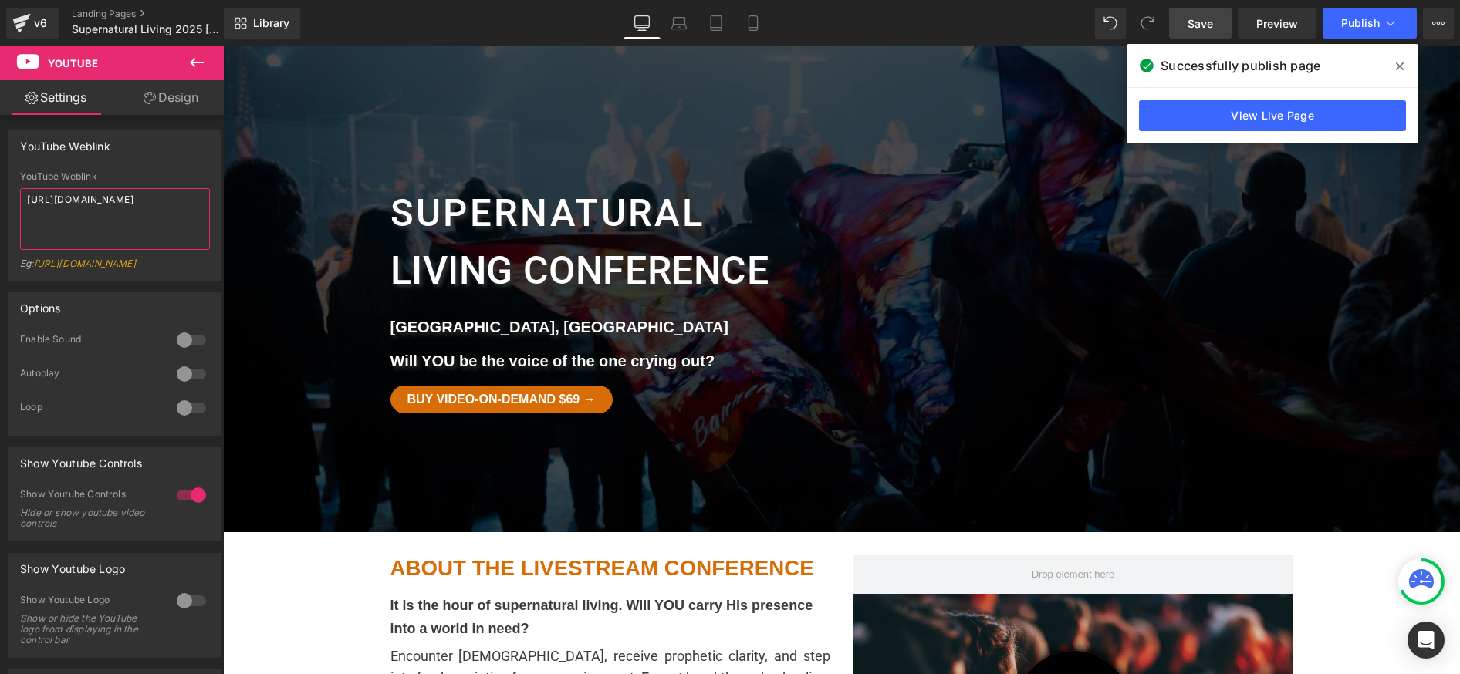
type textarea "https://www.youtube.com/watch?v=fdrDPqN6p5U"
click at [1202, 24] on span "Save" at bounding box center [1200, 23] width 25 height 16
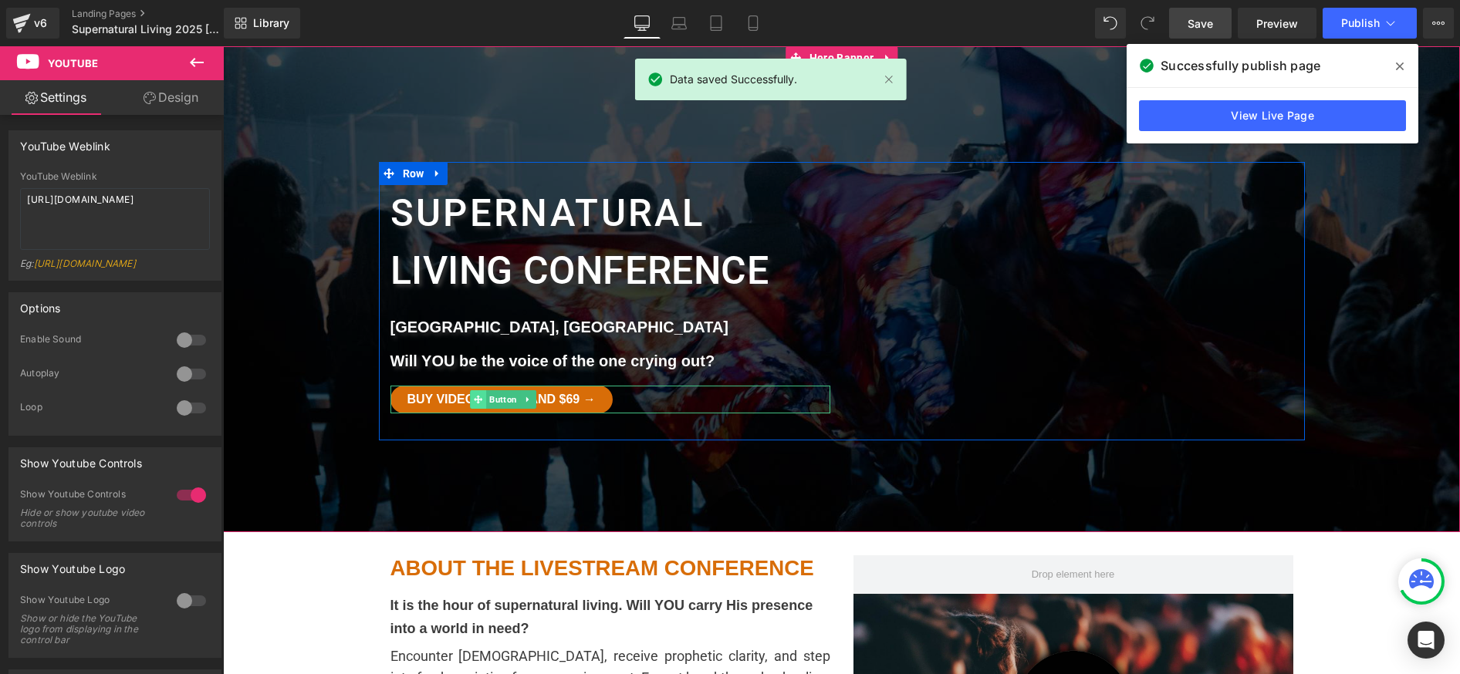
click at [474, 401] on icon at bounding box center [478, 399] width 8 height 9
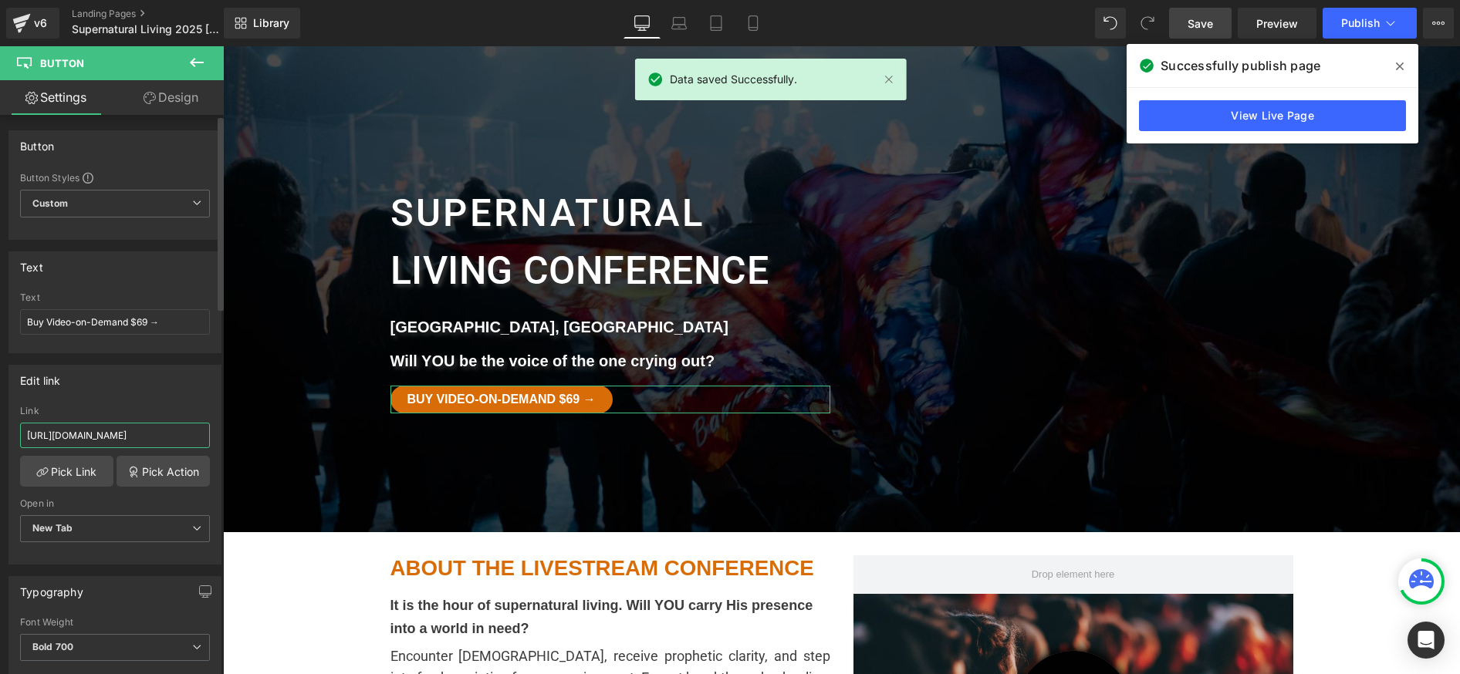
click at [142, 438] on input "[URL][DOMAIN_NAME]" at bounding box center [115, 435] width 190 height 25
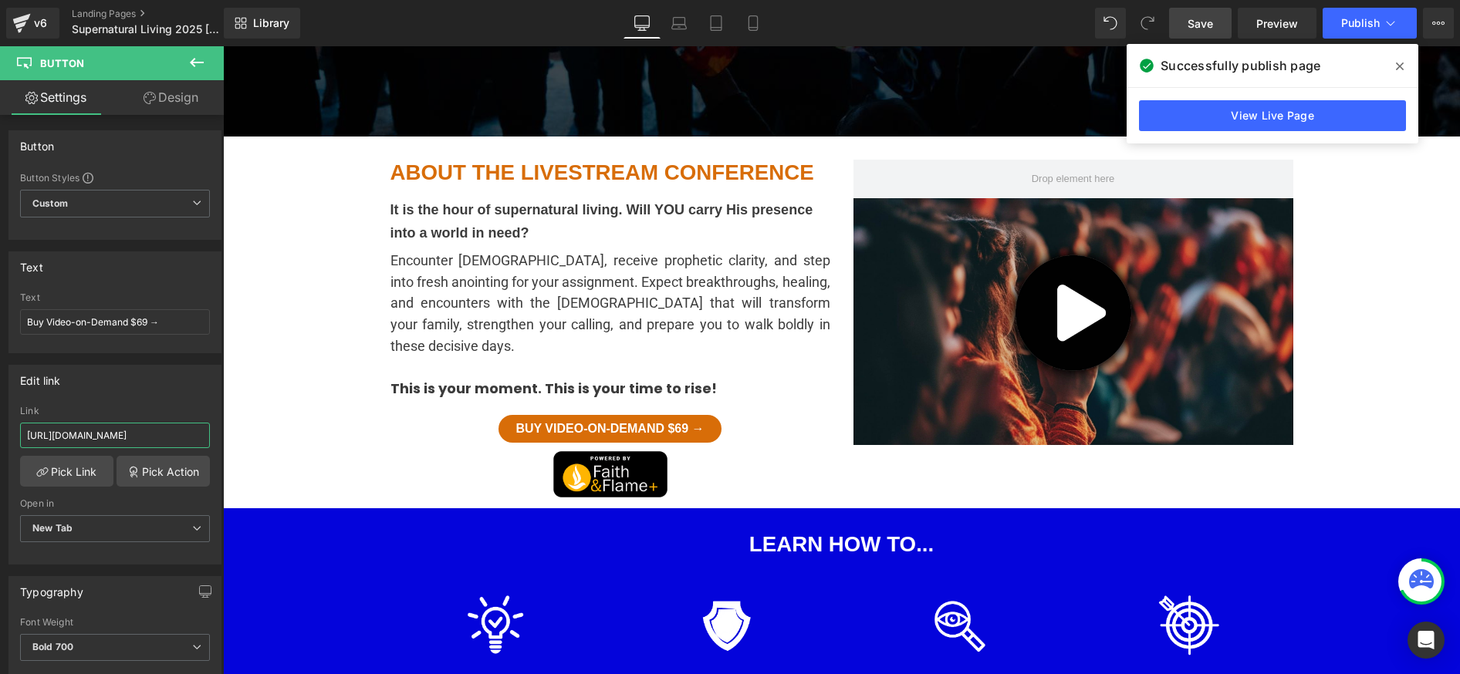
scroll to position [545, 0]
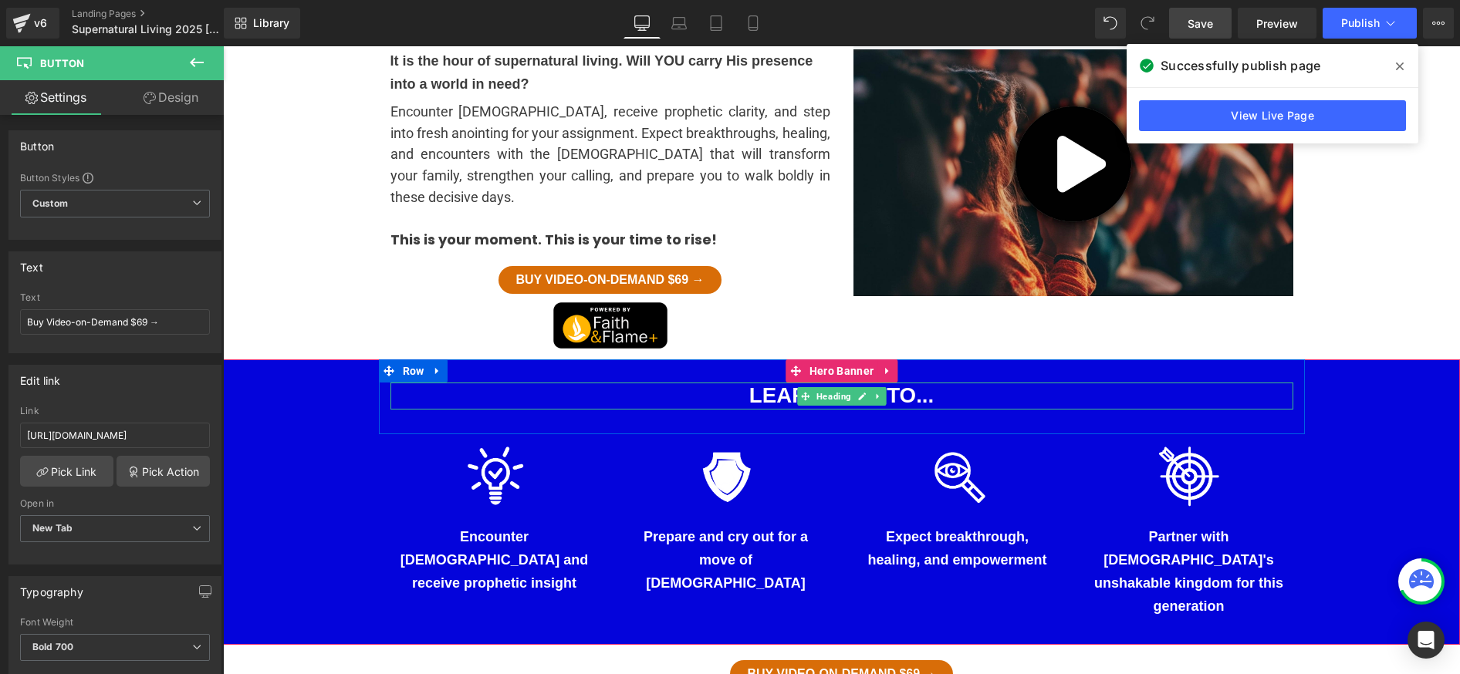
click at [437, 383] on h1 "LEARN HOW TO..." at bounding box center [841, 396] width 903 height 27
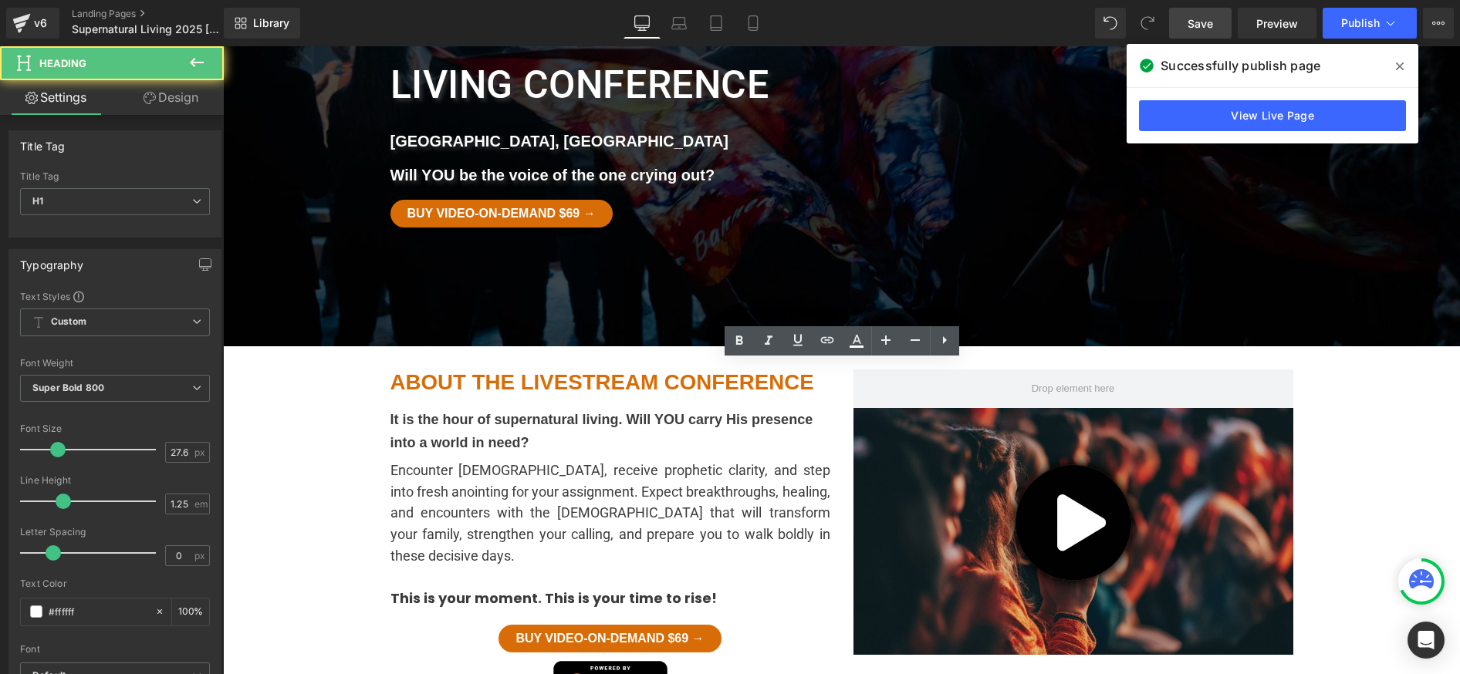
scroll to position [0, 0]
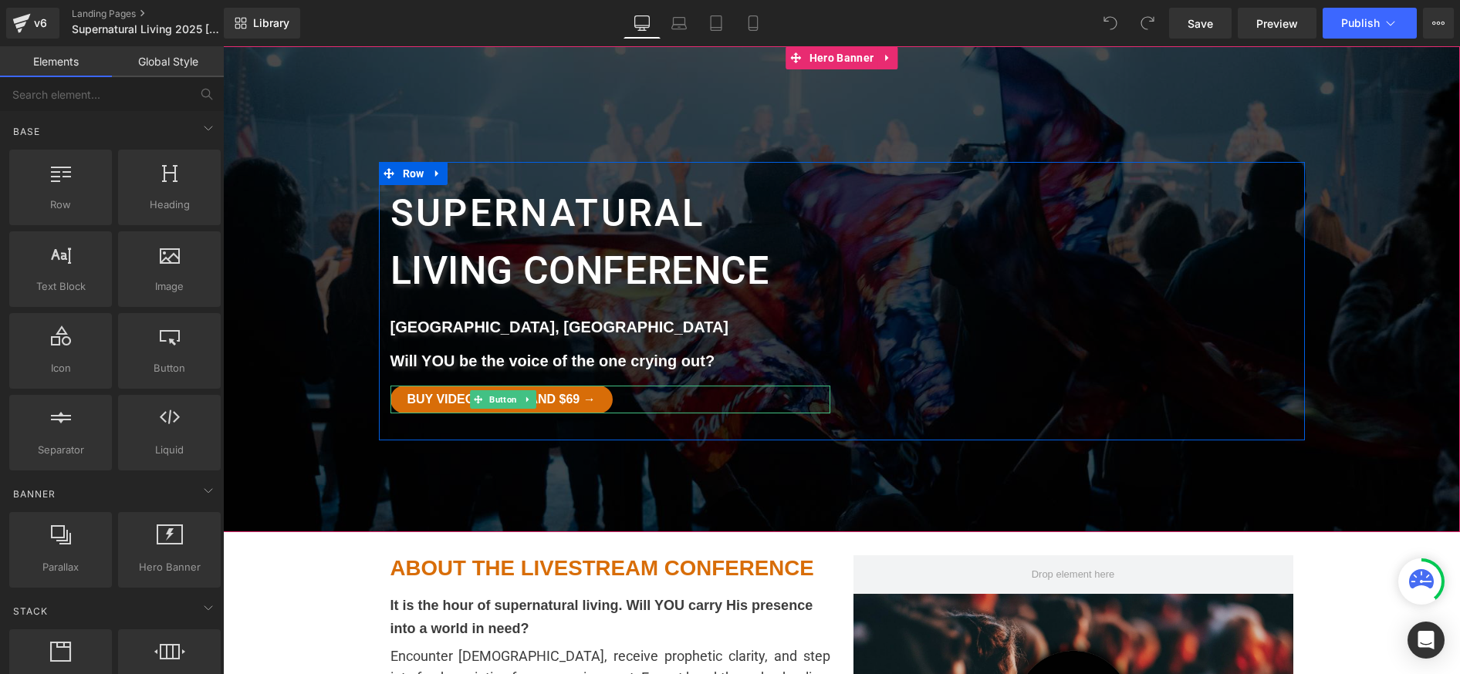
click at [636, 397] on div "Buy Video-on-Demand $69 →" at bounding box center [610, 400] width 440 height 28
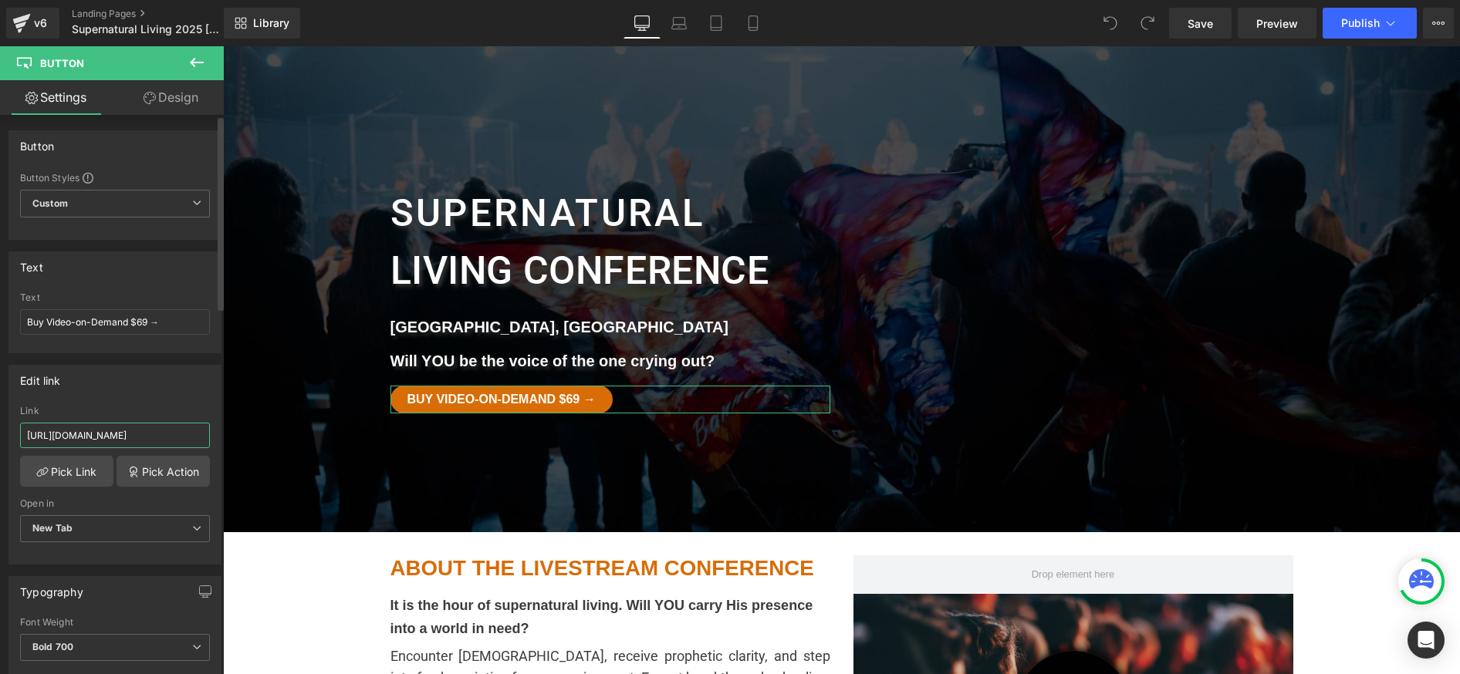
click at [128, 434] on input "[URL][DOMAIN_NAME]" at bounding box center [115, 435] width 190 height 25
paste input "[DOMAIN_NAME][URL]"
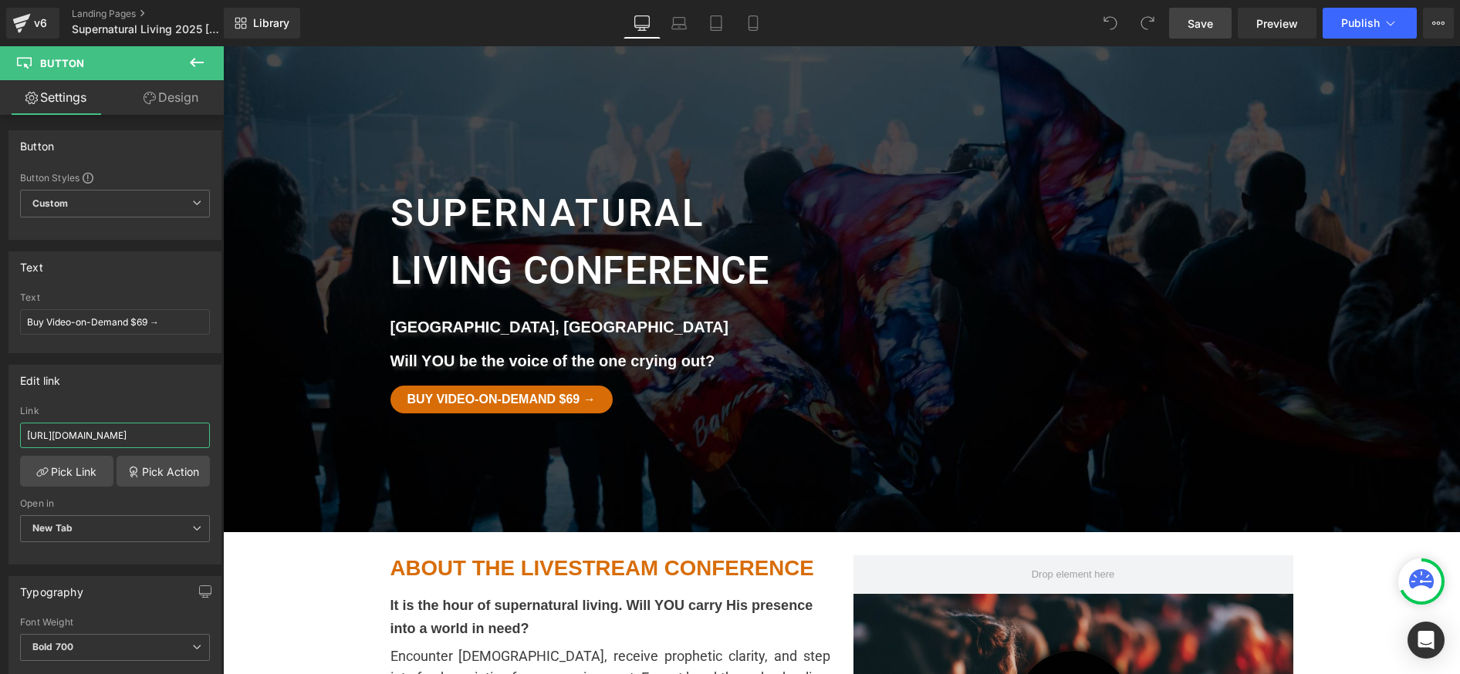
type input "[URL][DOMAIN_NAME]"
click at [1209, 26] on span "Save" at bounding box center [1200, 23] width 25 height 16
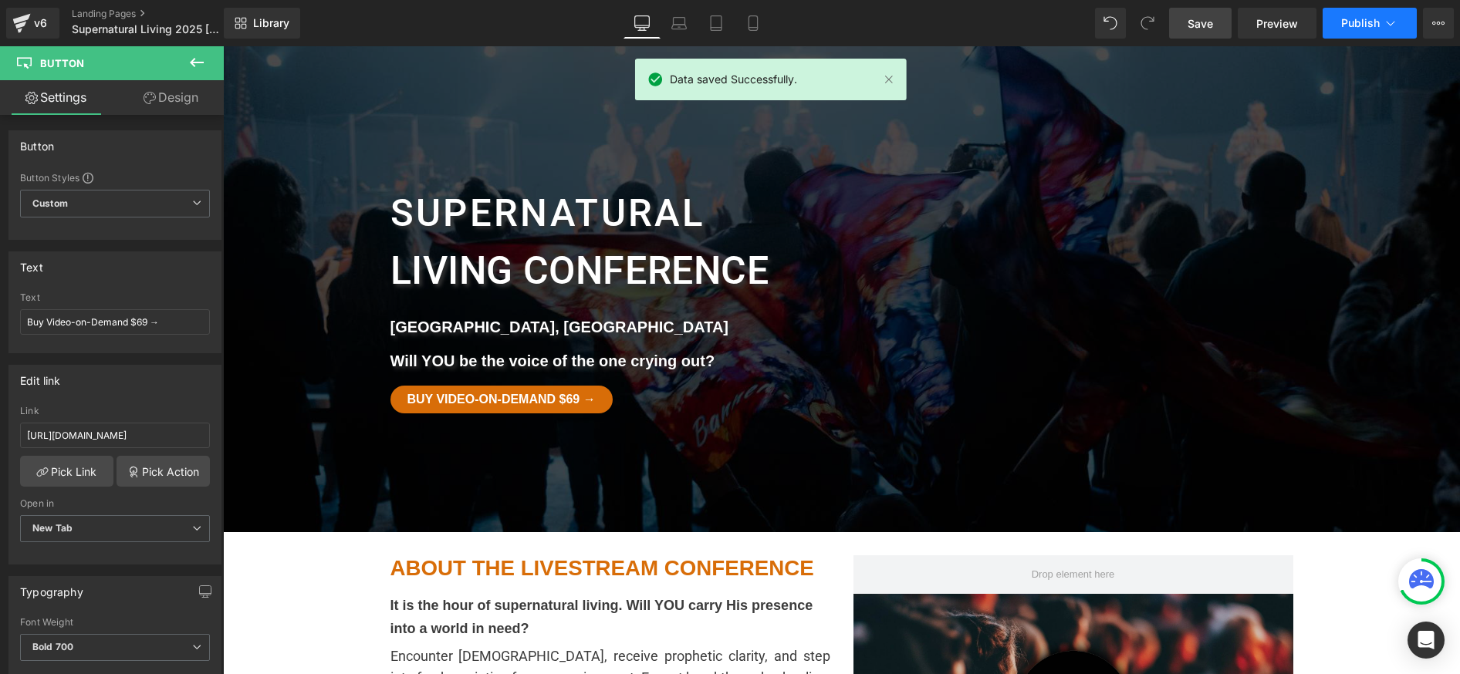
click at [1344, 19] on span "Publish" at bounding box center [1360, 23] width 39 height 12
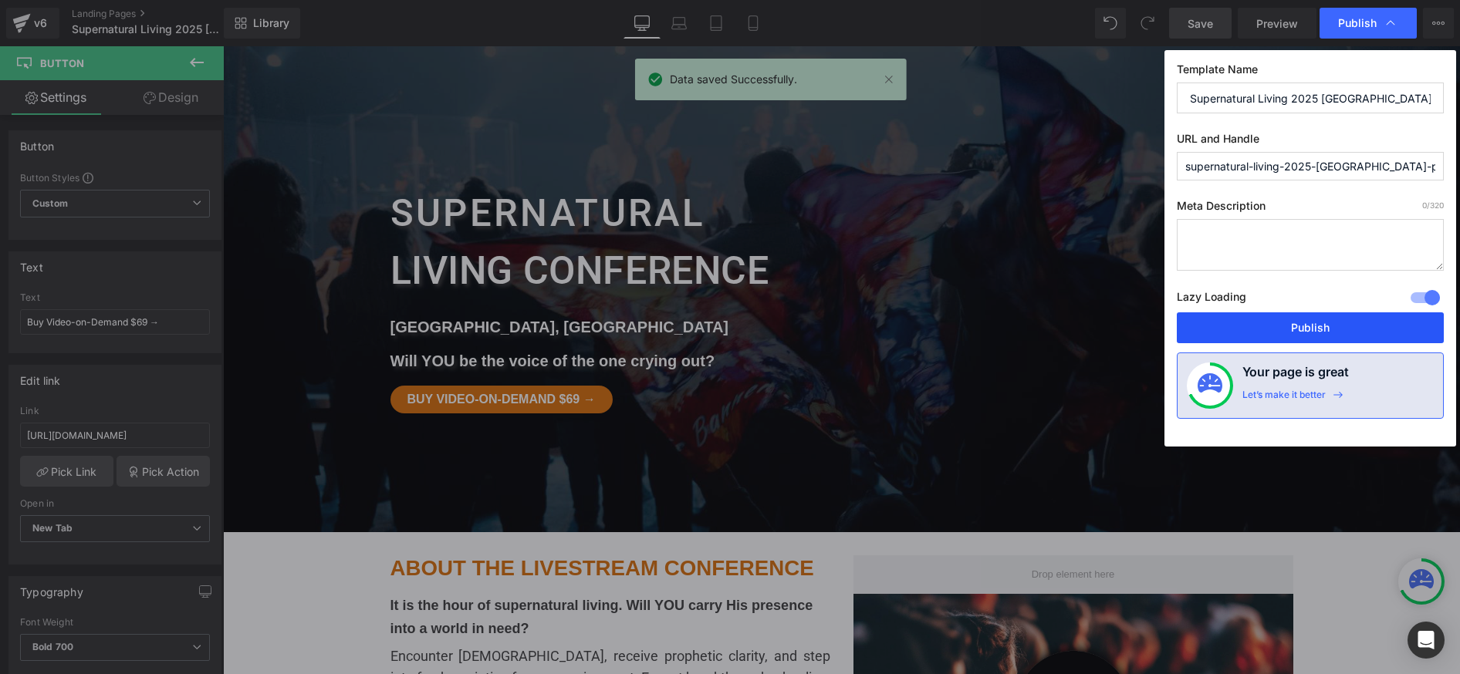
click at [1299, 322] on button "Publish" at bounding box center [1310, 328] width 267 height 31
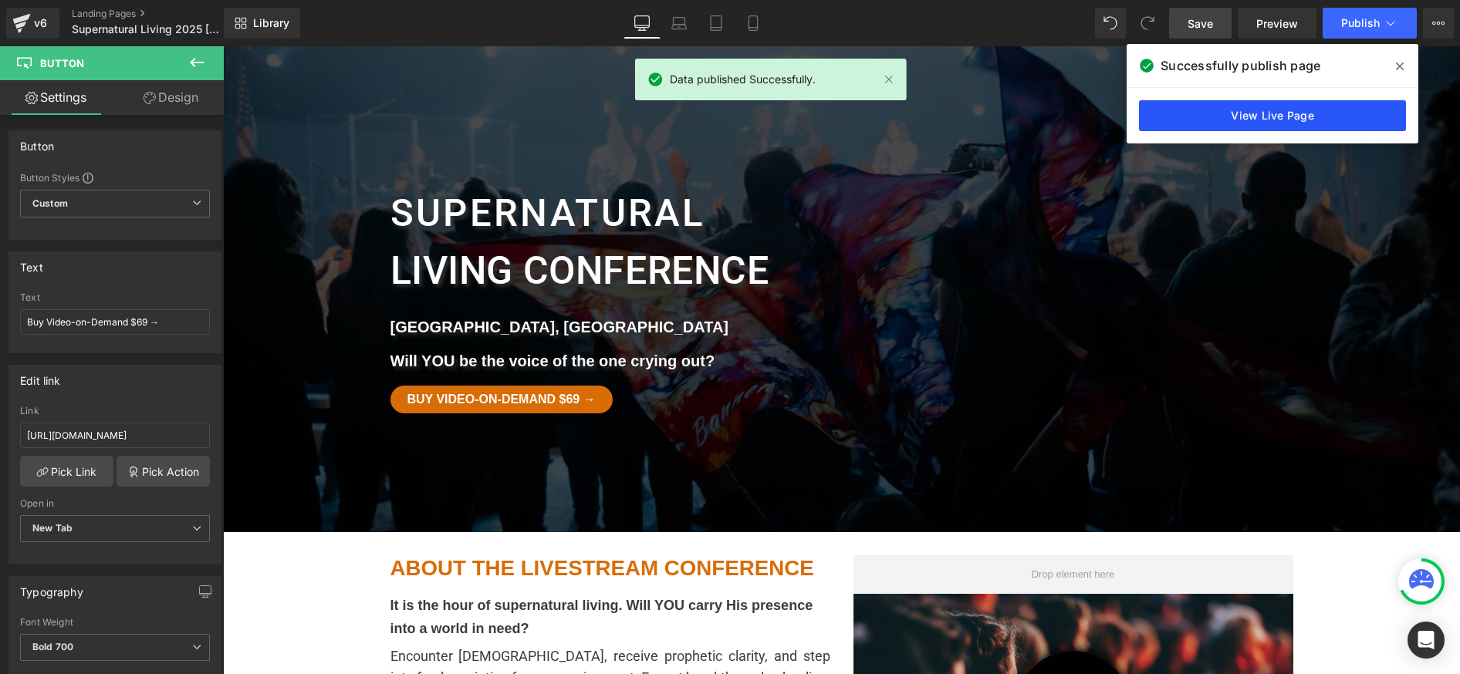
click at [1272, 113] on link "View Live Page" at bounding box center [1272, 115] width 267 height 31
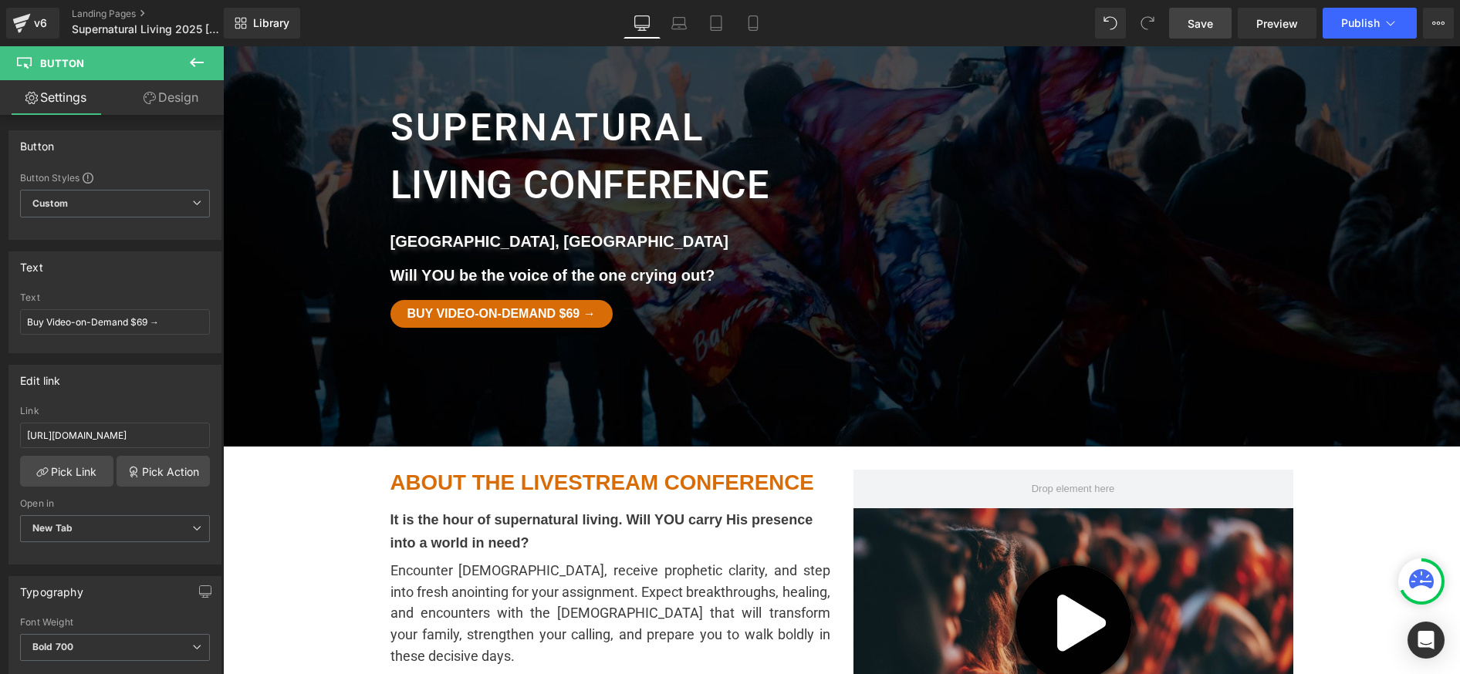
scroll to position [267, 0]
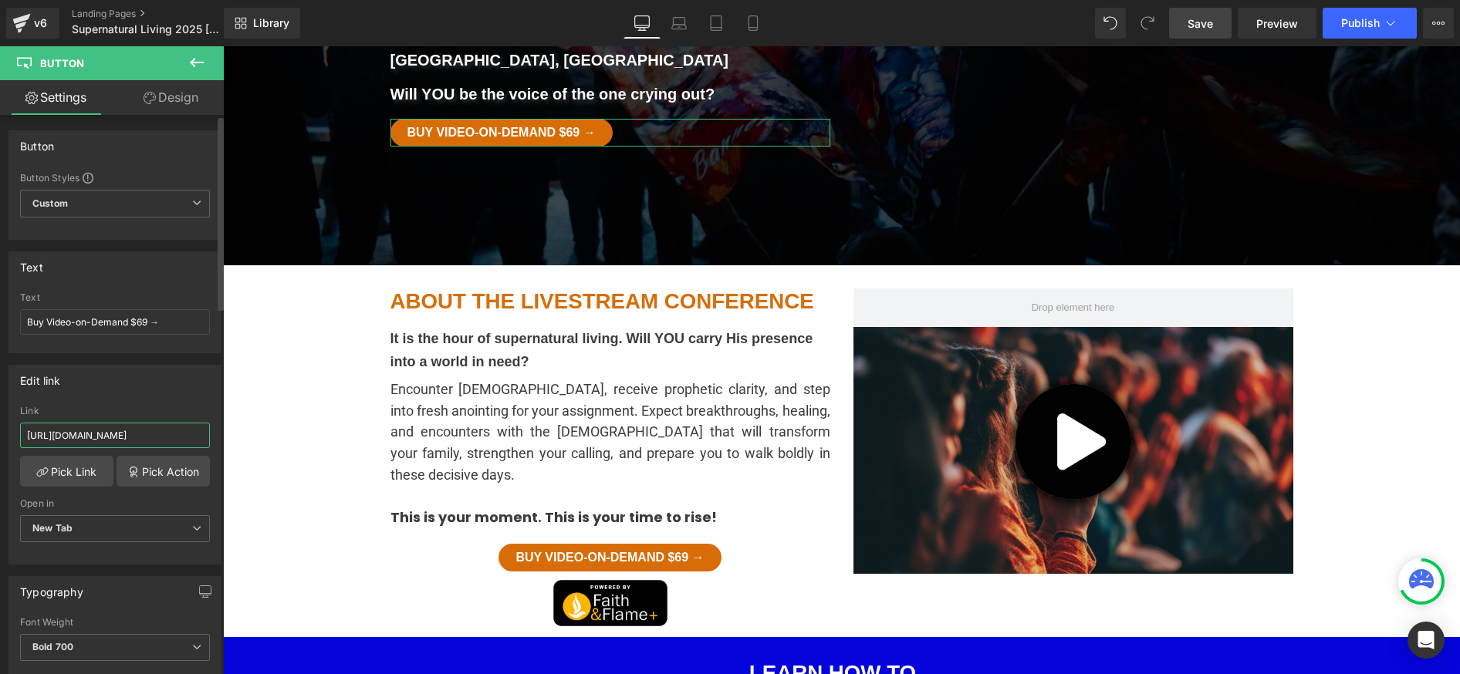
click at [130, 434] on input "[URL][DOMAIN_NAME]" at bounding box center [115, 435] width 190 height 25
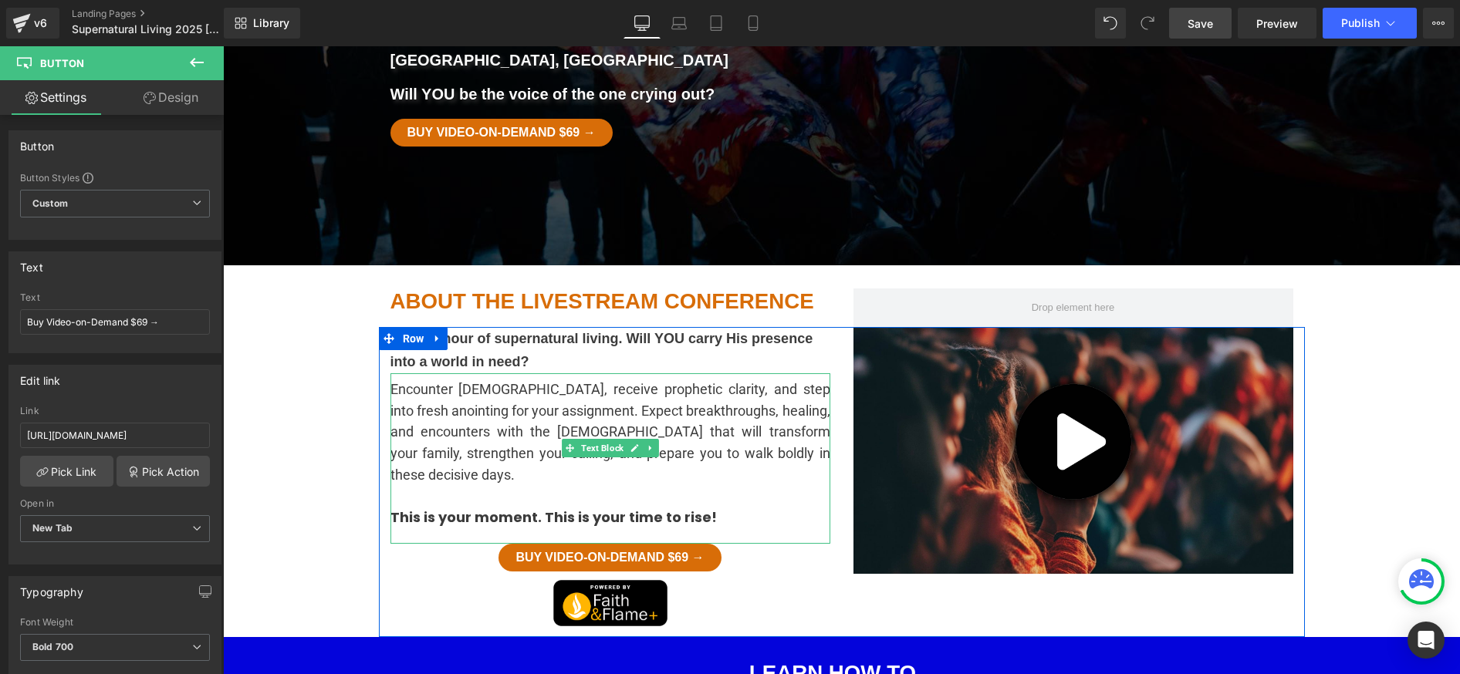
click at [818, 511] on div "Encounter [DEMOGRAPHIC_DATA], receive prophetic clarity, and step into fresh an…" at bounding box center [610, 458] width 440 height 171
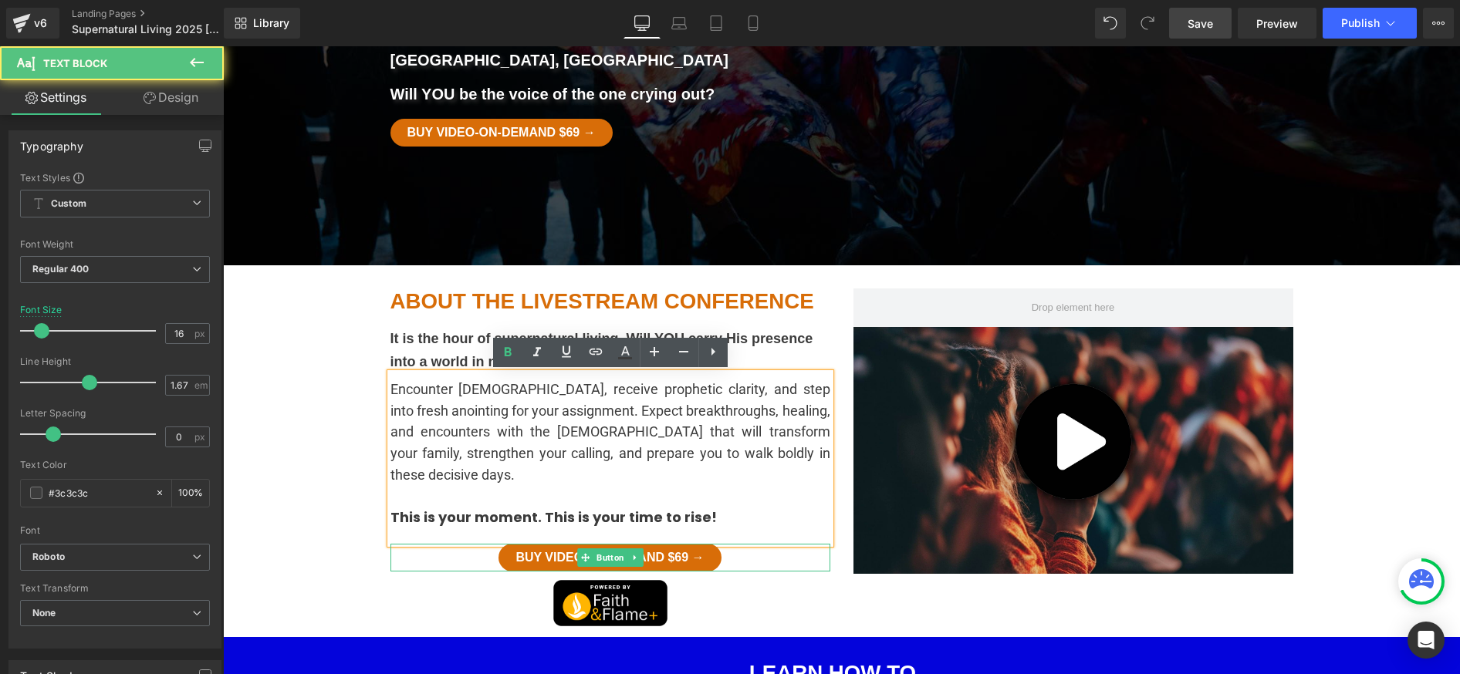
click at [721, 544] on link "Buy Video-on-Demand $69 →" at bounding box center [609, 558] width 222 height 28
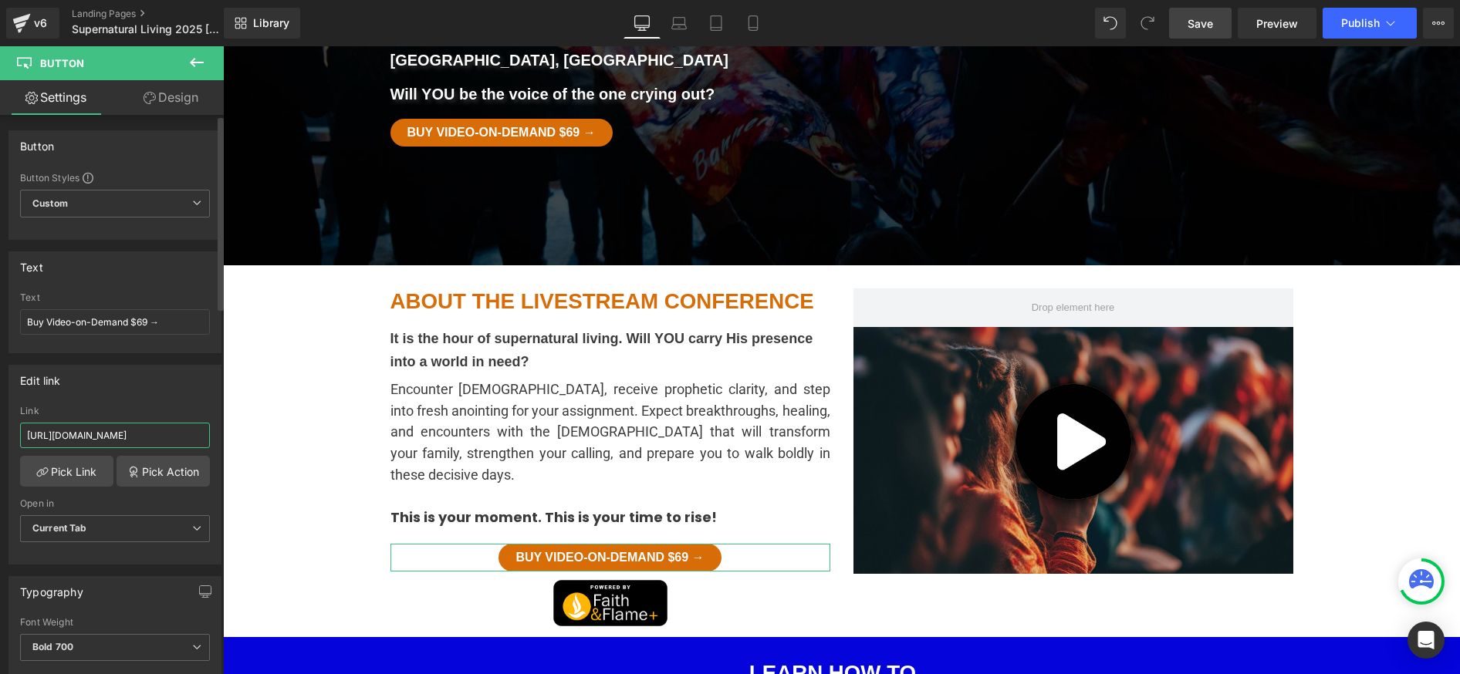
click at [90, 437] on input "[URL][DOMAIN_NAME]" at bounding box center [115, 435] width 190 height 25
type input "[URL][DOMAIN_NAME]"
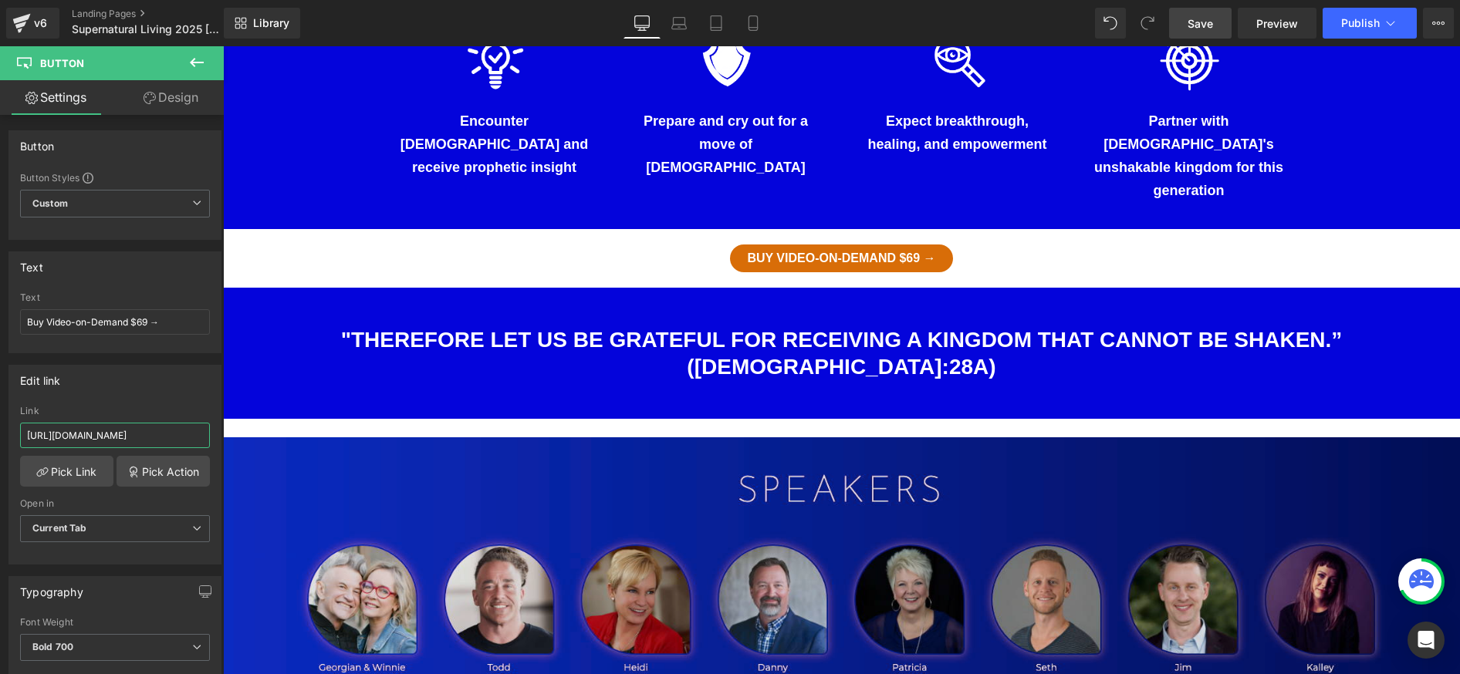
scroll to position [1027, 0]
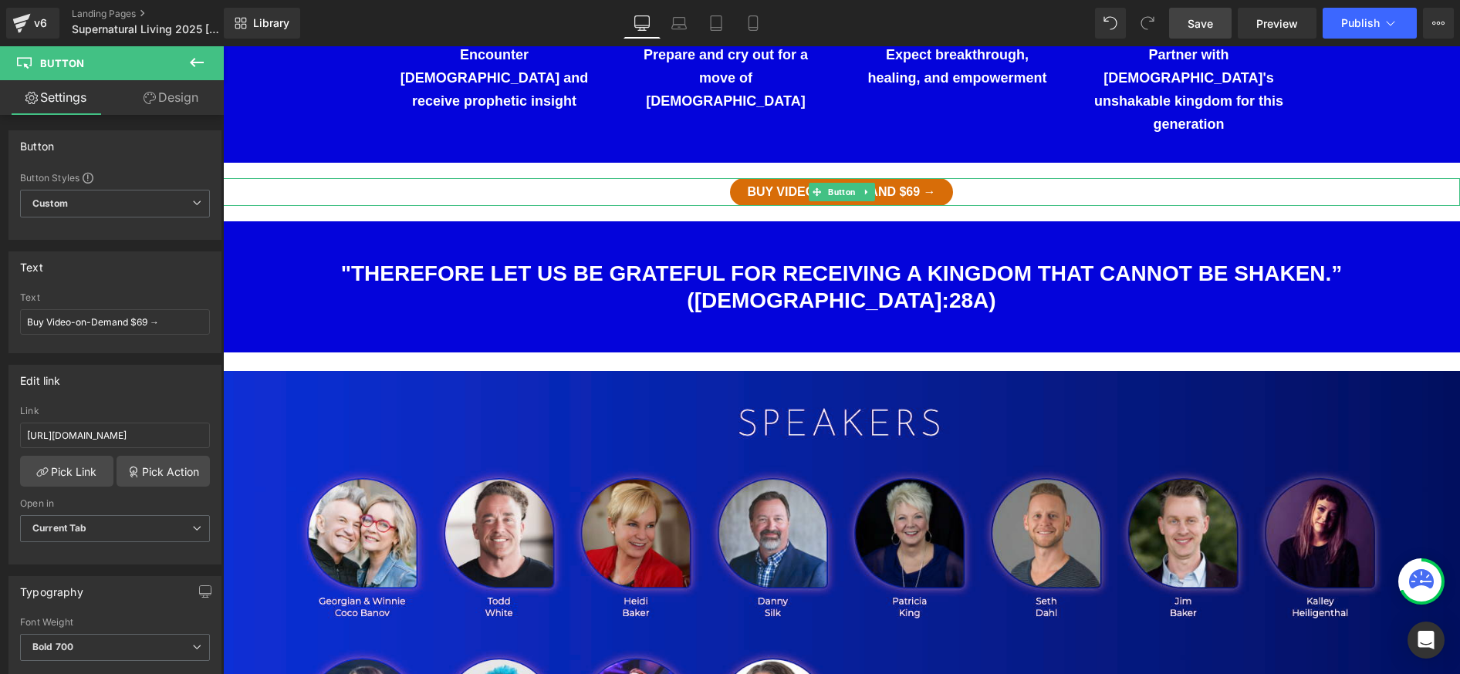
click at [971, 178] on div "Buy Video-on-Demand $69 →" at bounding box center [841, 192] width 1237 height 28
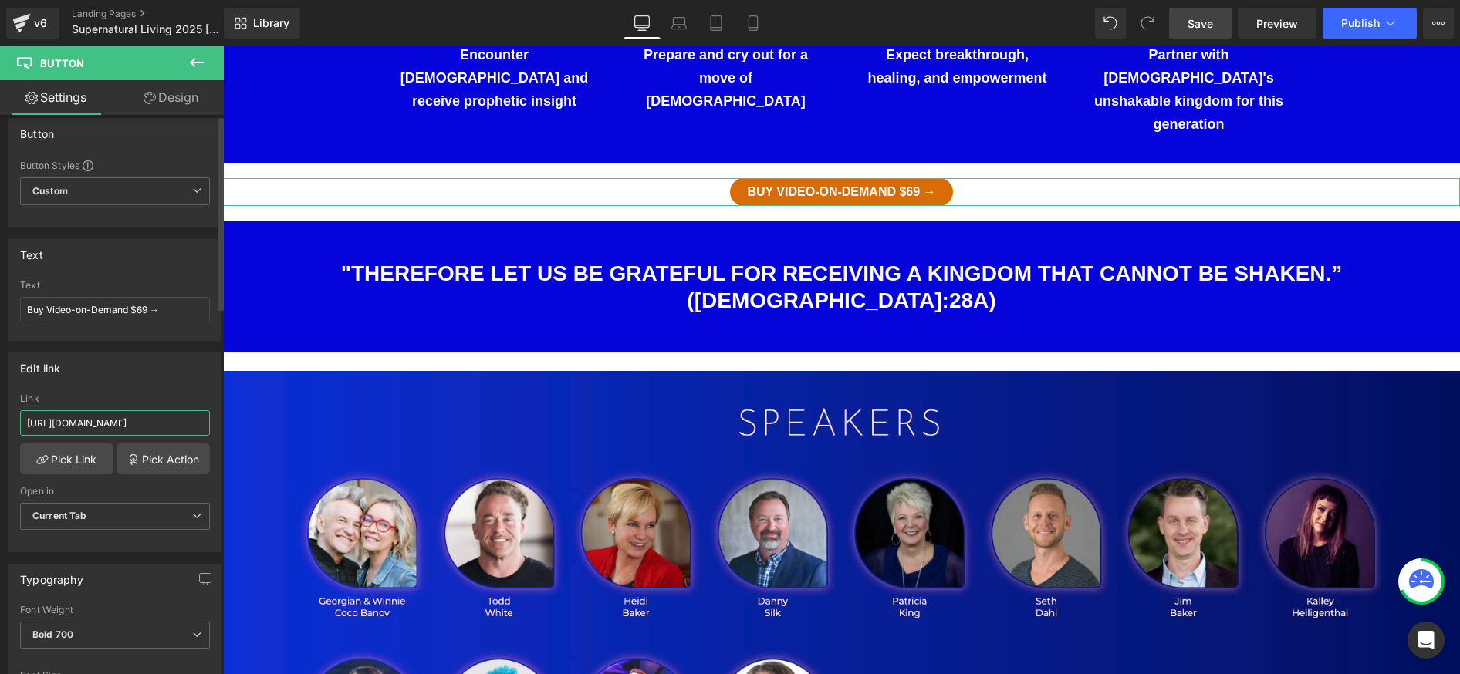
click at [70, 435] on div "Link [URL][DOMAIN_NAME]" at bounding box center [115, 419] width 190 height 50
click at [70, 435] on div "Link [URL][DOMAIN_NAME]" at bounding box center [115, 418] width 190 height 50
click at [73, 425] on input "[URL][DOMAIN_NAME]" at bounding box center [115, 422] width 190 height 25
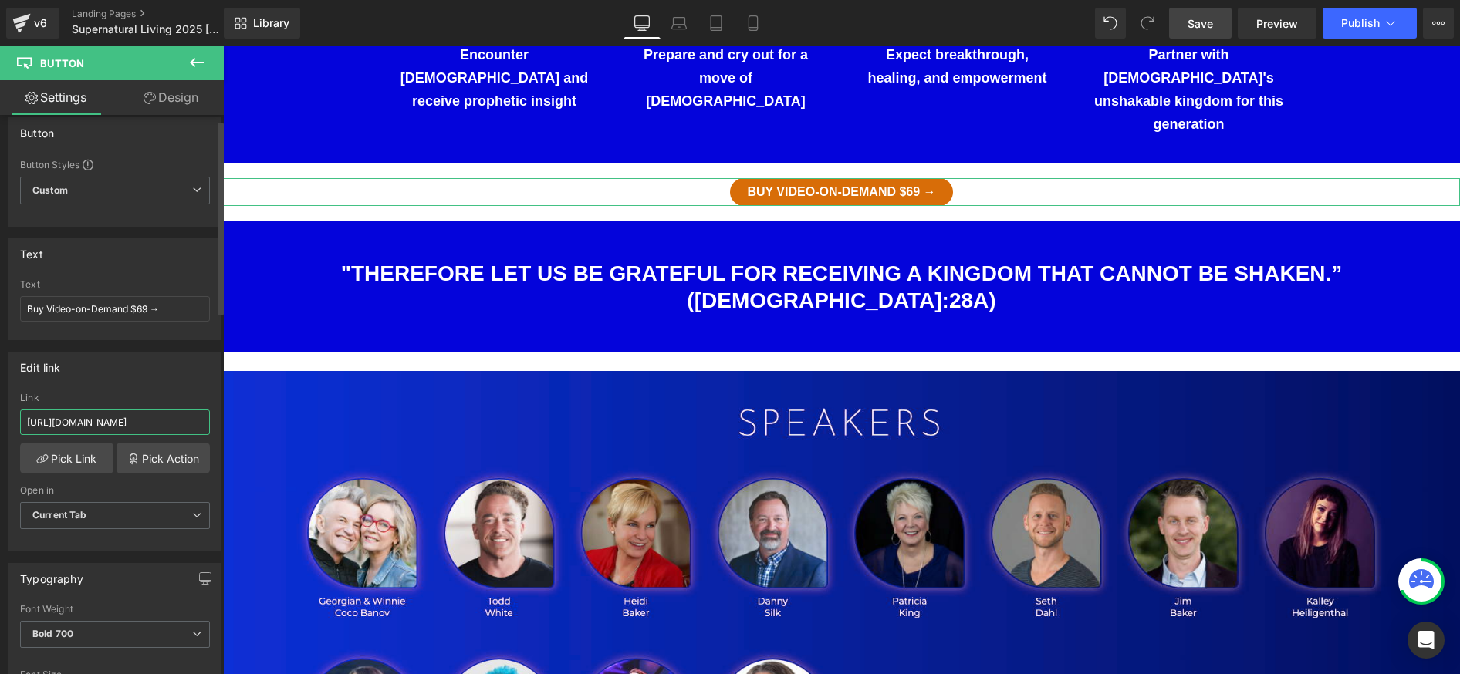
click at [73, 425] on input "[URL][DOMAIN_NAME]" at bounding box center [115, 422] width 190 height 25
paste input "[DOMAIN_NAME][URL]"
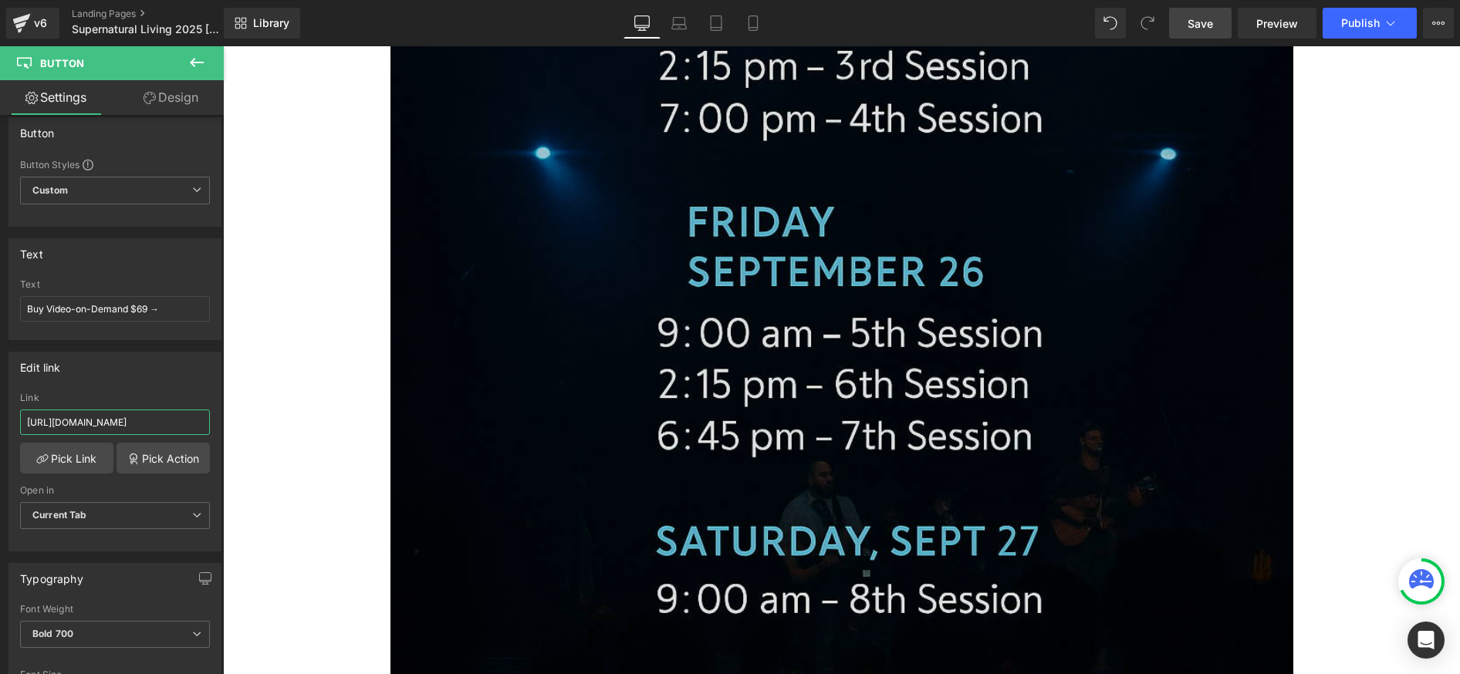
scroll to position [2624, 0]
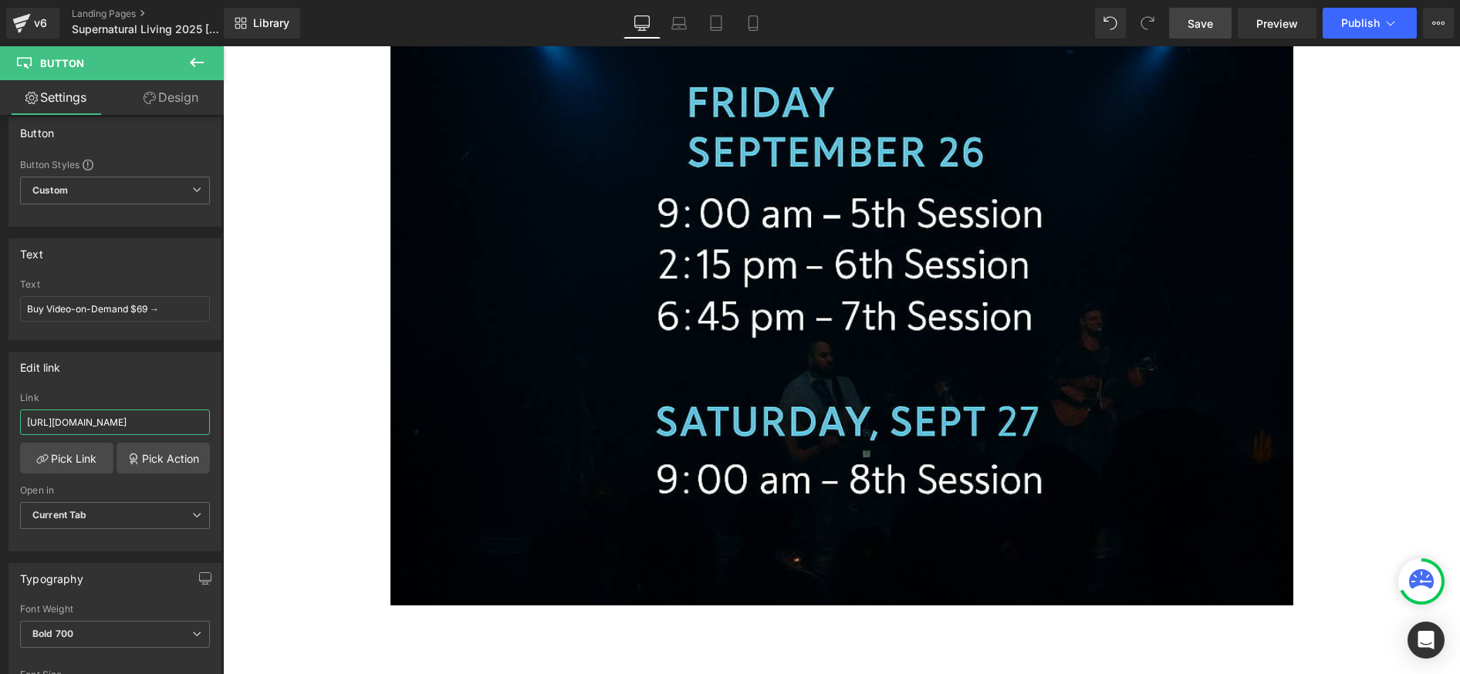
type input "[URL][DOMAIN_NAME]"
click at [1188, 20] on span "Save" at bounding box center [1200, 23] width 25 height 16
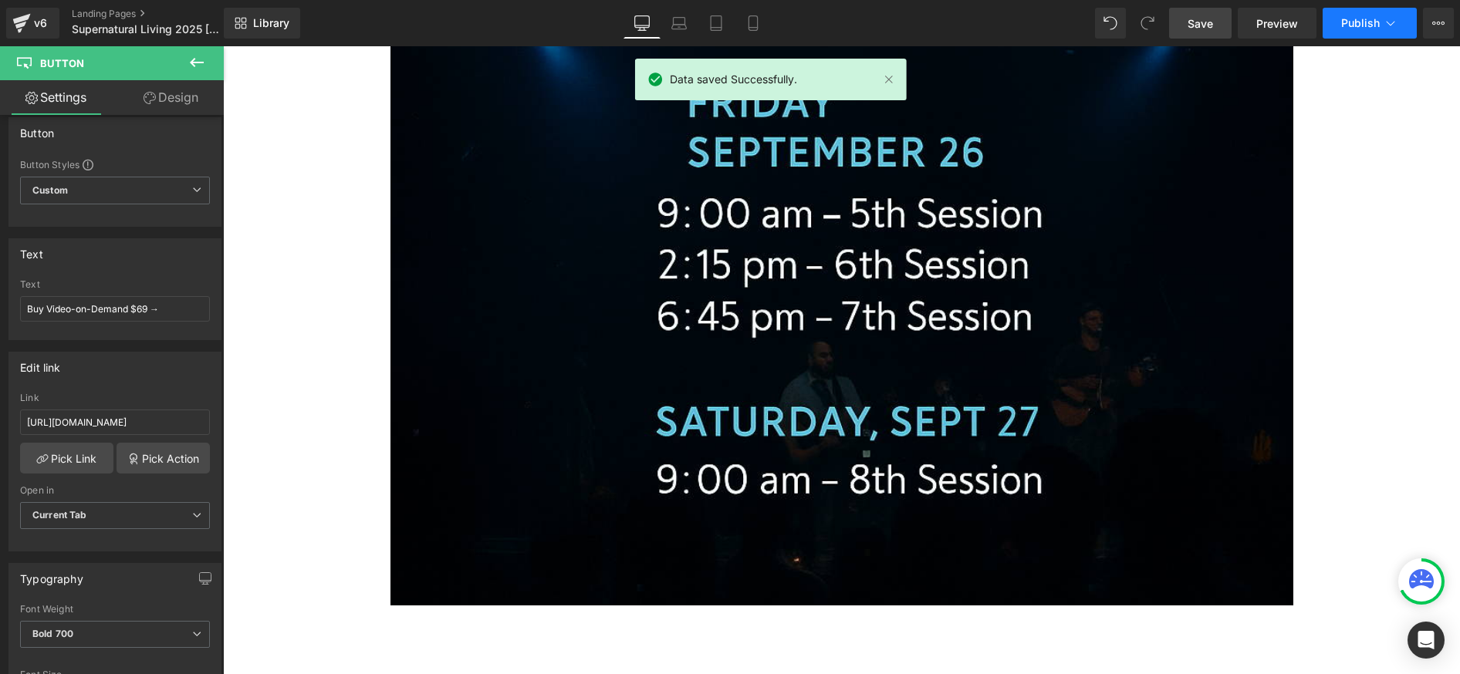
click at [1326, 19] on button "Publish" at bounding box center [1370, 23] width 94 height 31
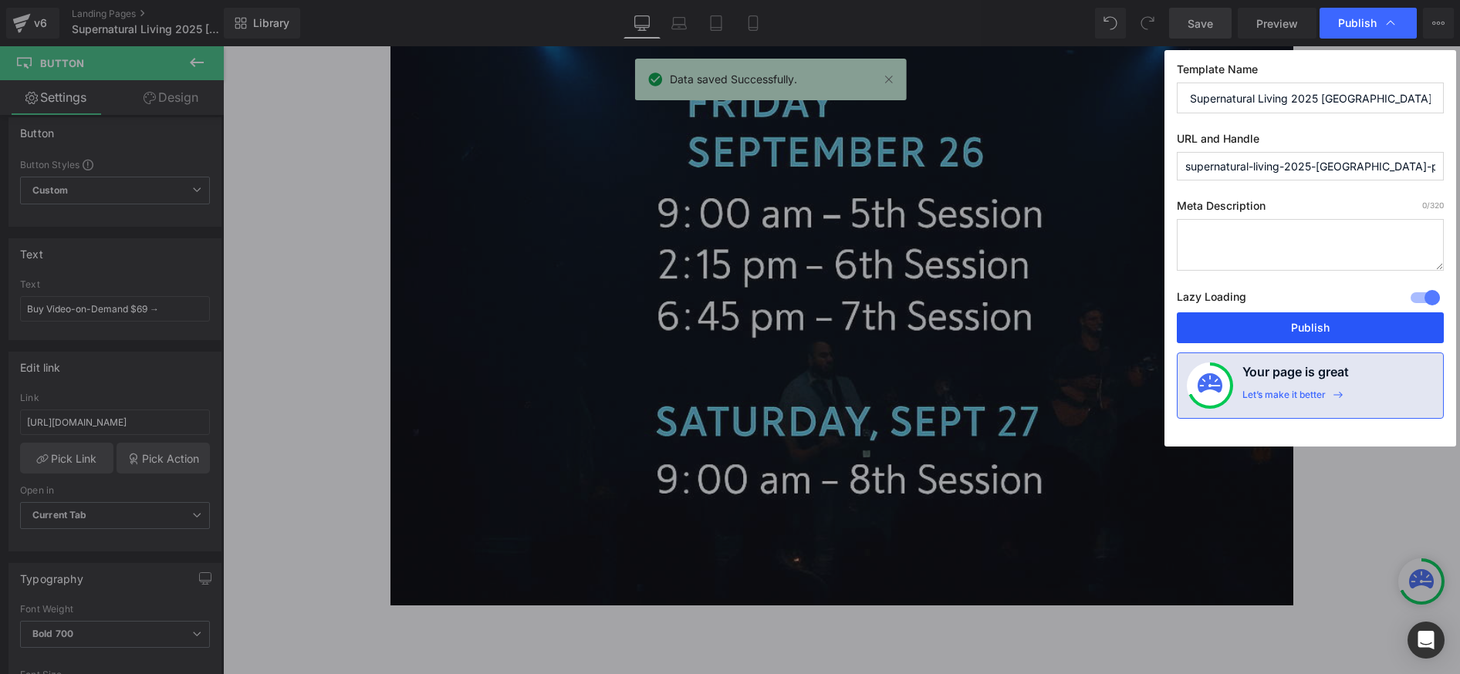
click at [1296, 335] on button "Publish" at bounding box center [1310, 328] width 267 height 31
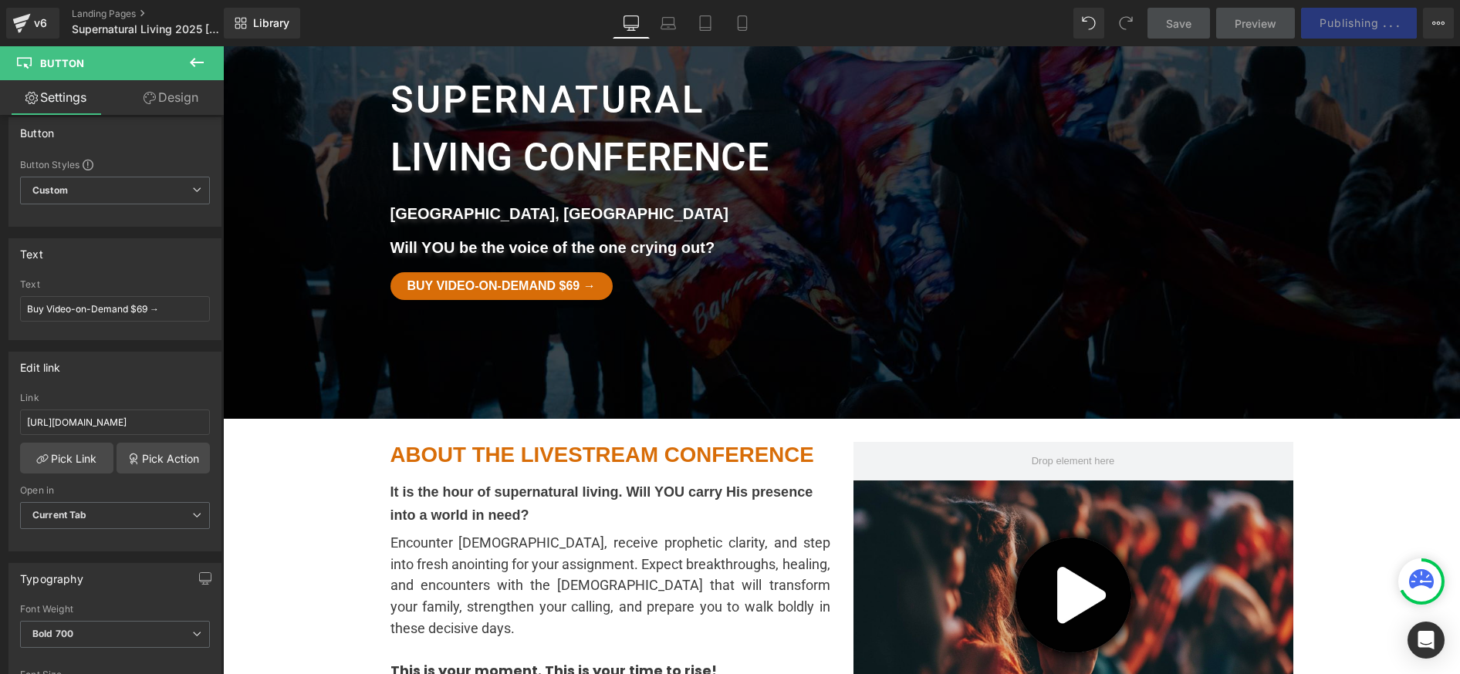
scroll to position [96, 0]
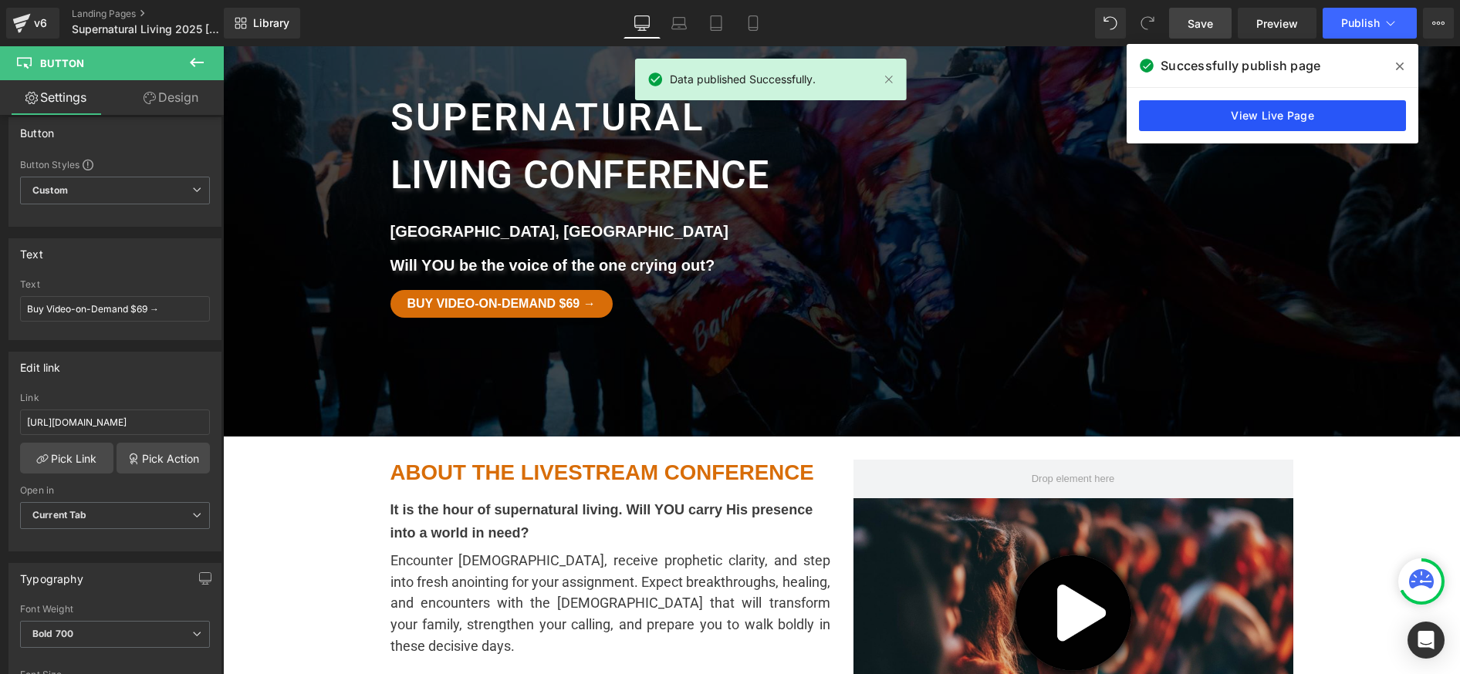
click at [1294, 121] on link "View Live Page" at bounding box center [1272, 115] width 267 height 31
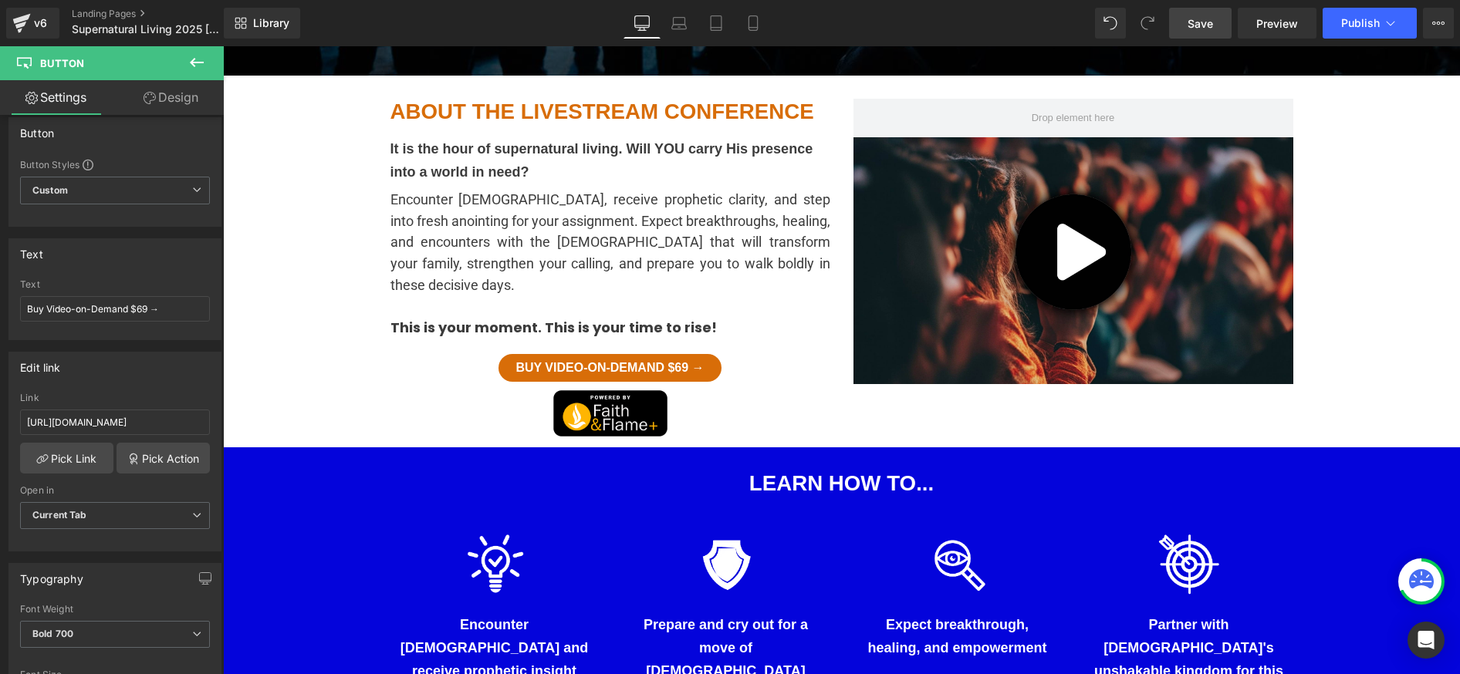
scroll to position [638, 0]
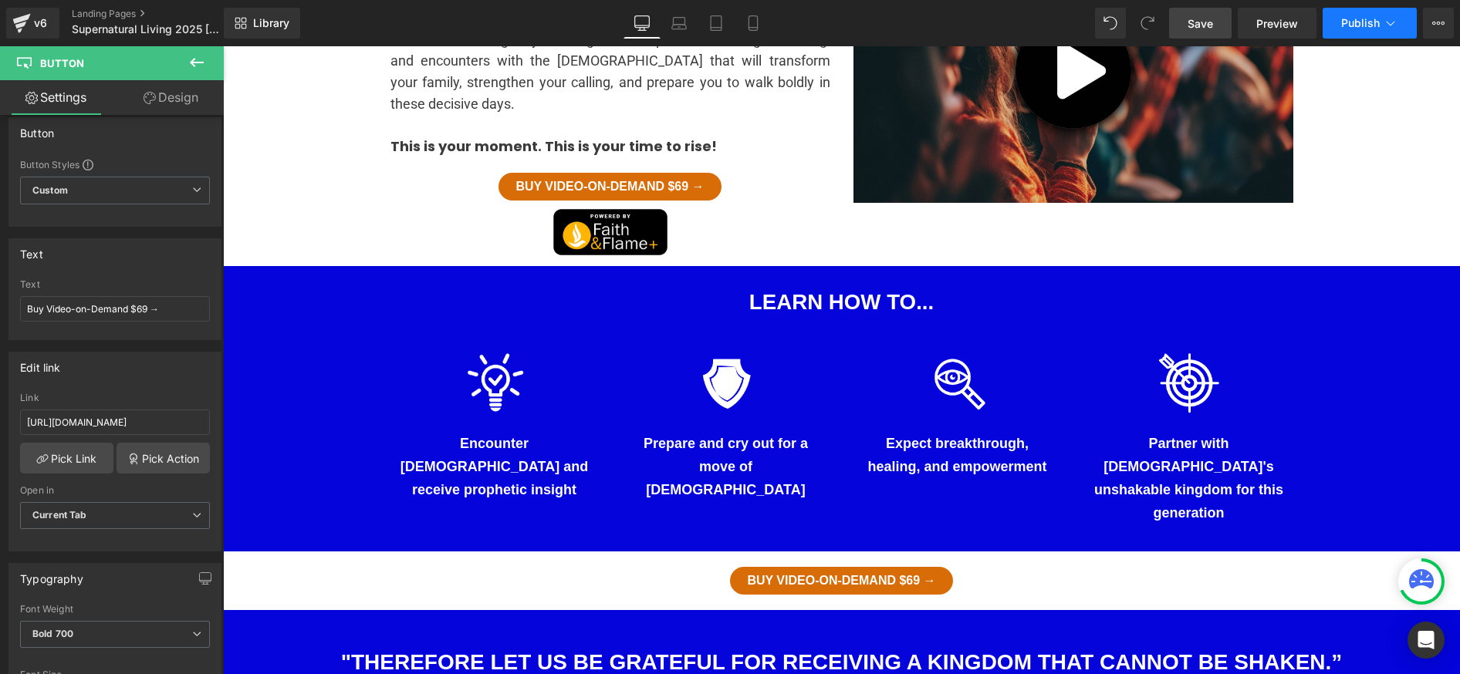
click at [1342, 22] on span "Publish" at bounding box center [1360, 23] width 39 height 12
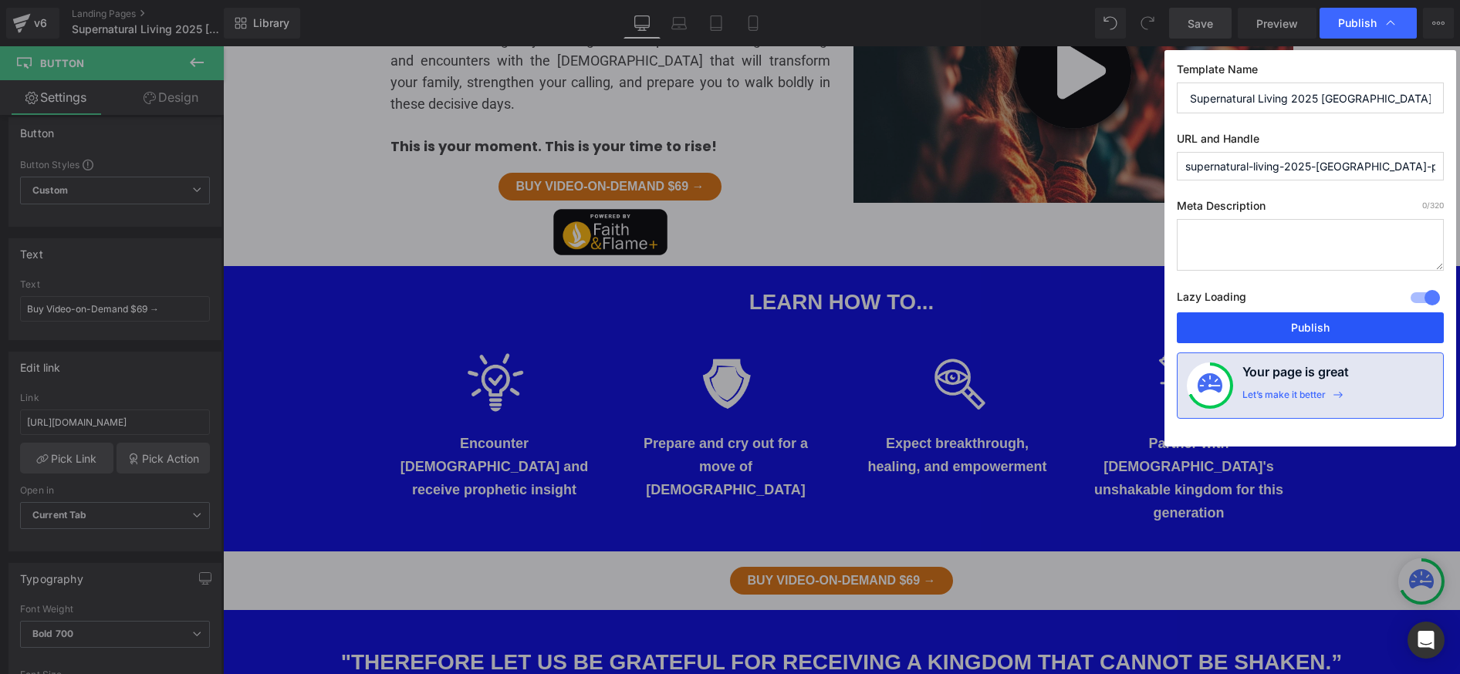
click at [1291, 322] on button "Publish" at bounding box center [1310, 328] width 267 height 31
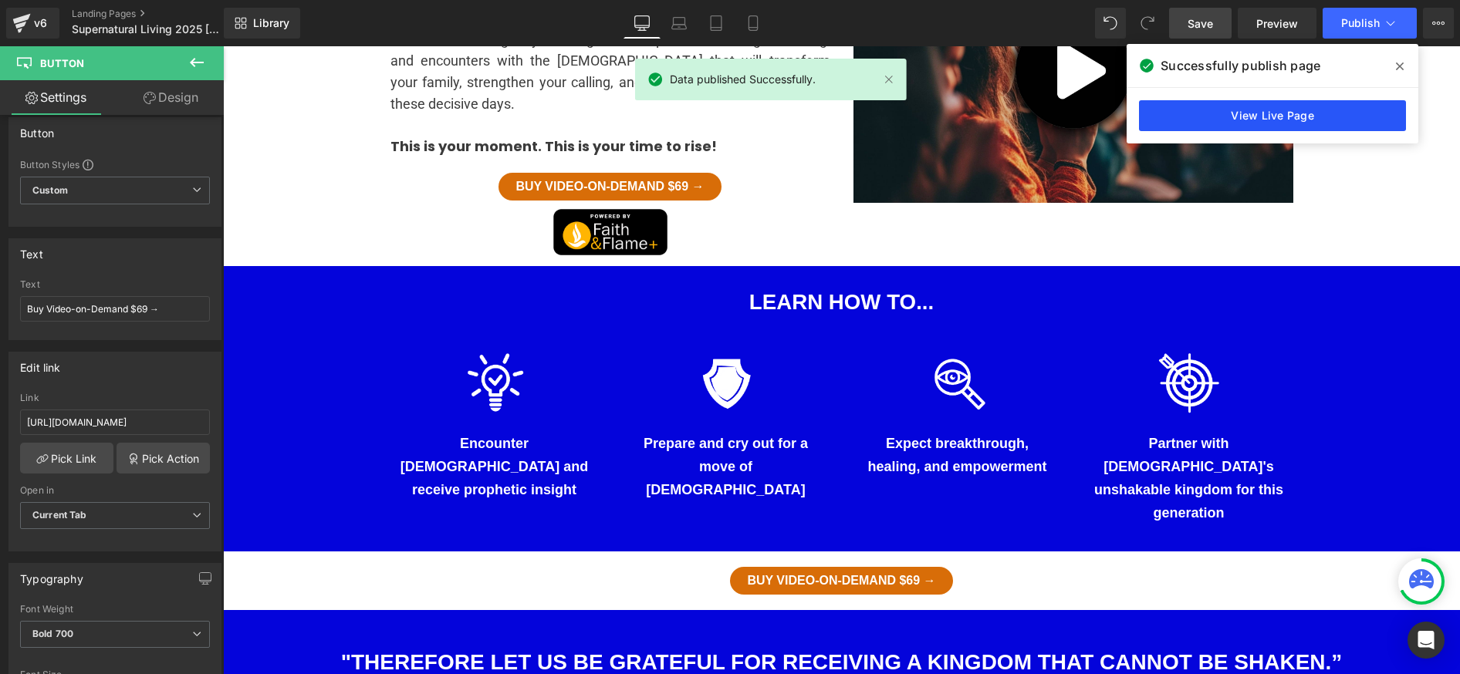
click at [1276, 116] on link "View Live Page" at bounding box center [1272, 115] width 267 height 31
